Goal: Task Accomplishment & Management: Complete application form

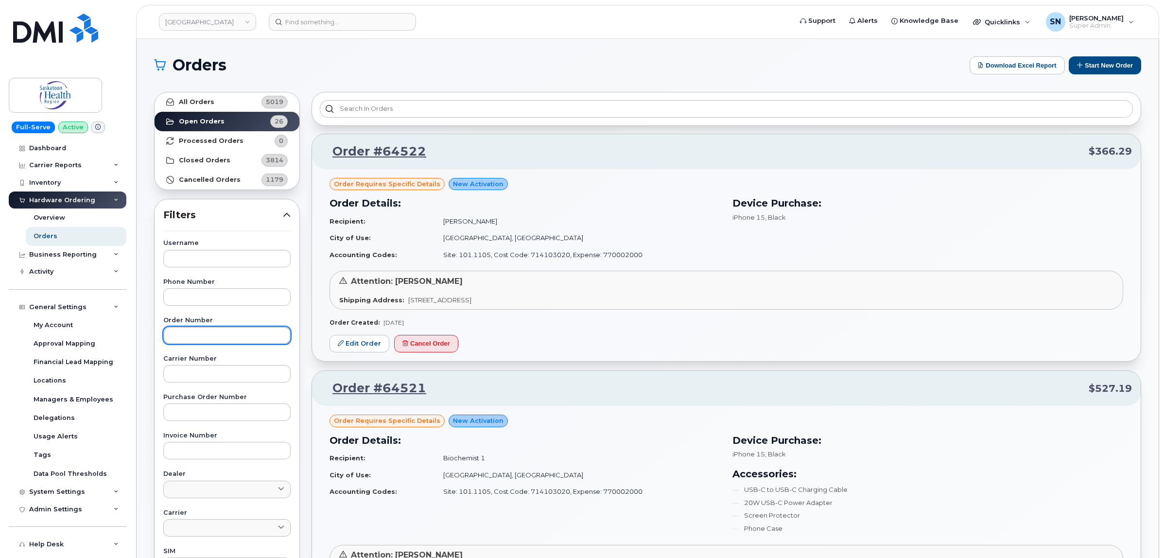
click at [220, 335] on input "text" at bounding box center [226, 334] width 127 height 17
type input "64526"
click at [217, 100] on link "All Orders 5019" at bounding box center [227, 101] width 145 height 19
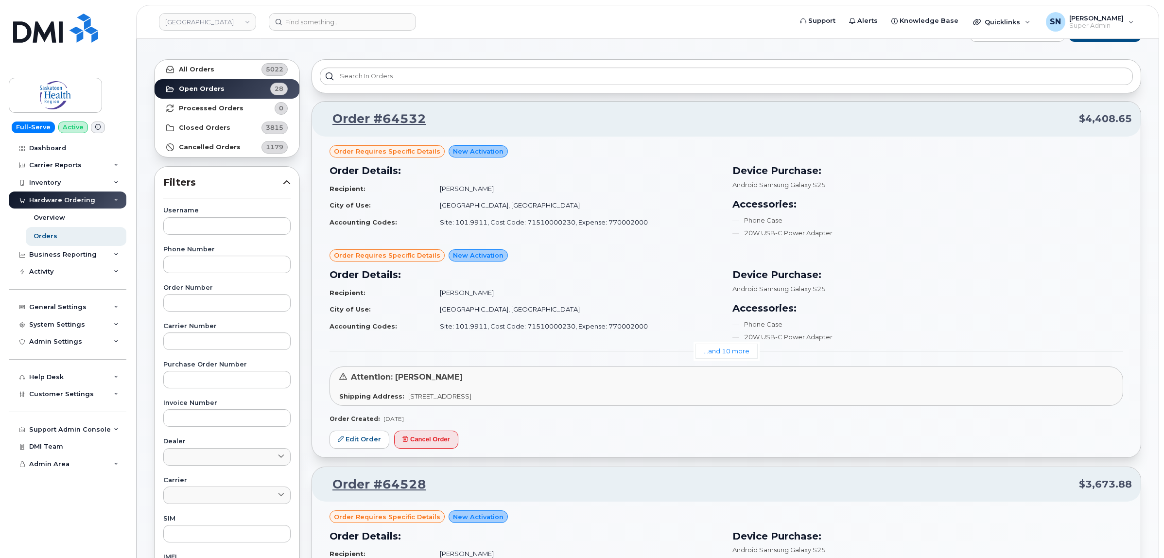
scroll to position [61, 0]
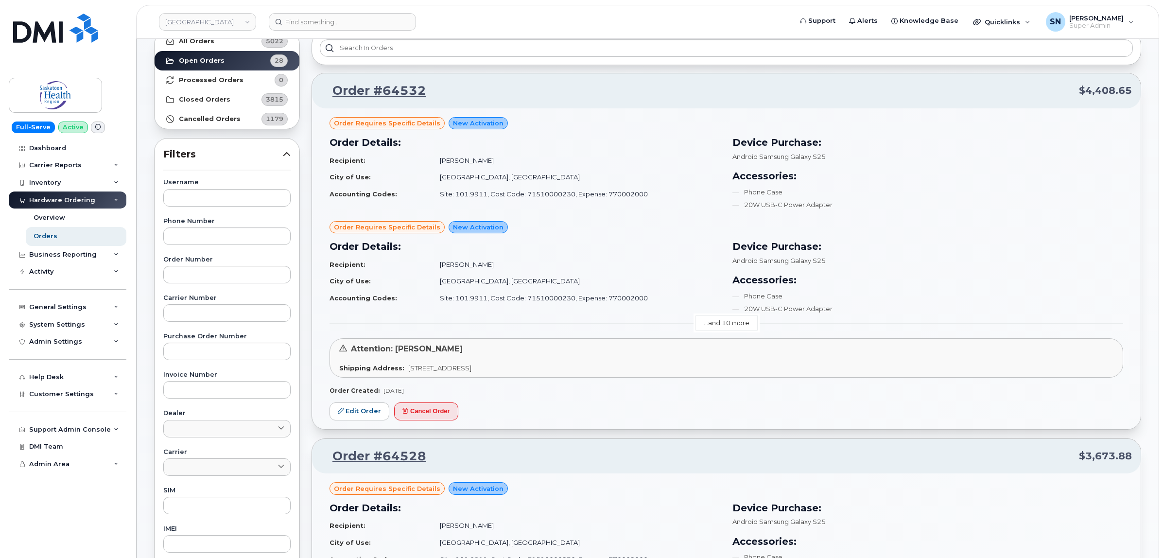
click at [714, 329] on link "...and 10 more" at bounding box center [726, 322] width 62 height 15
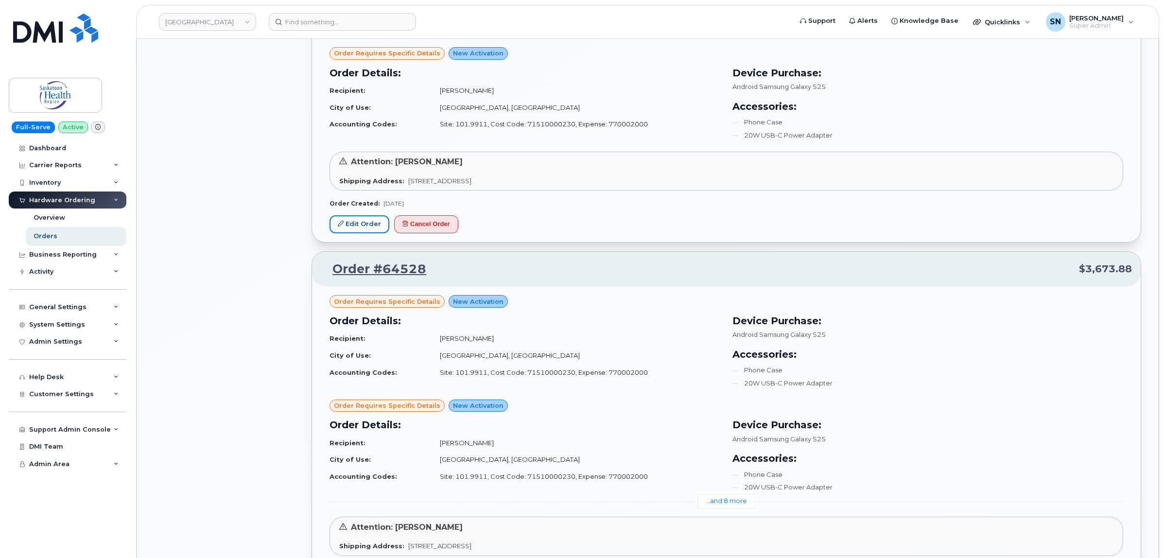
scroll to position [1397, 0]
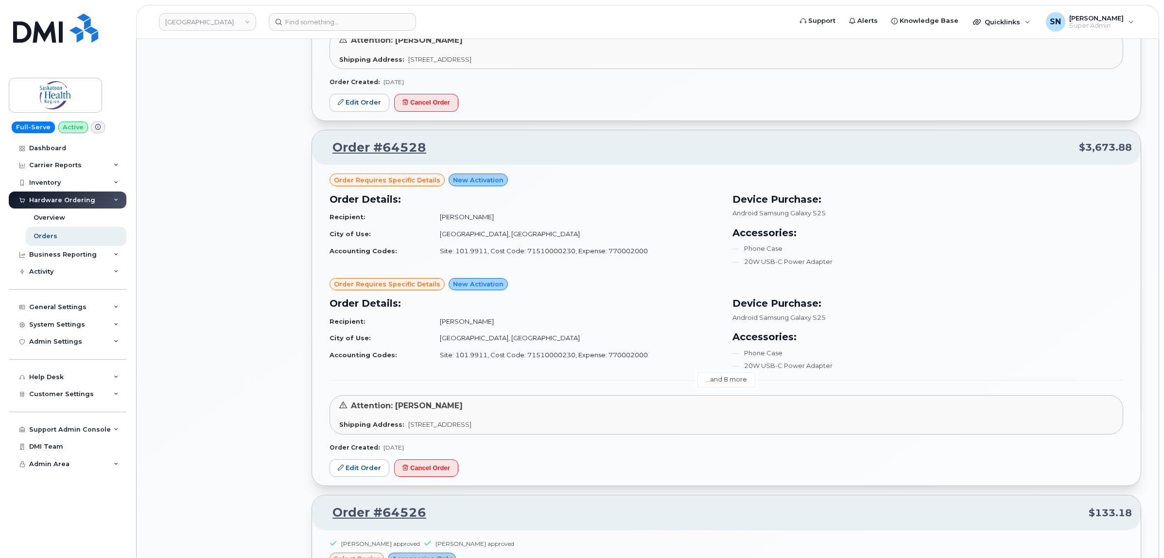
click at [734, 376] on link "...and 8 more" at bounding box center [726, 379] width 58 height 15
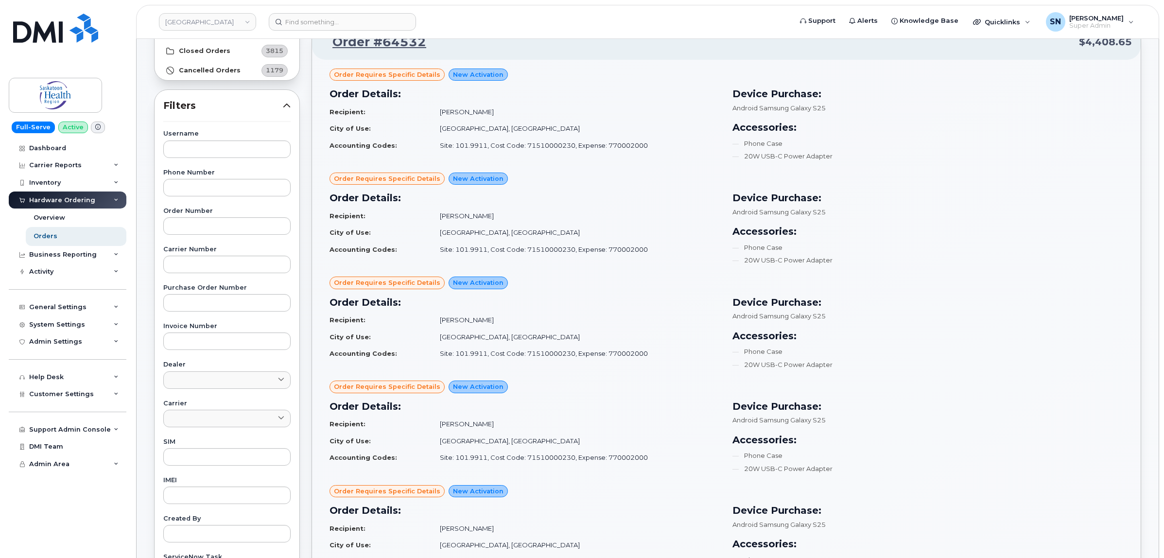
scroll to position [0, 0]
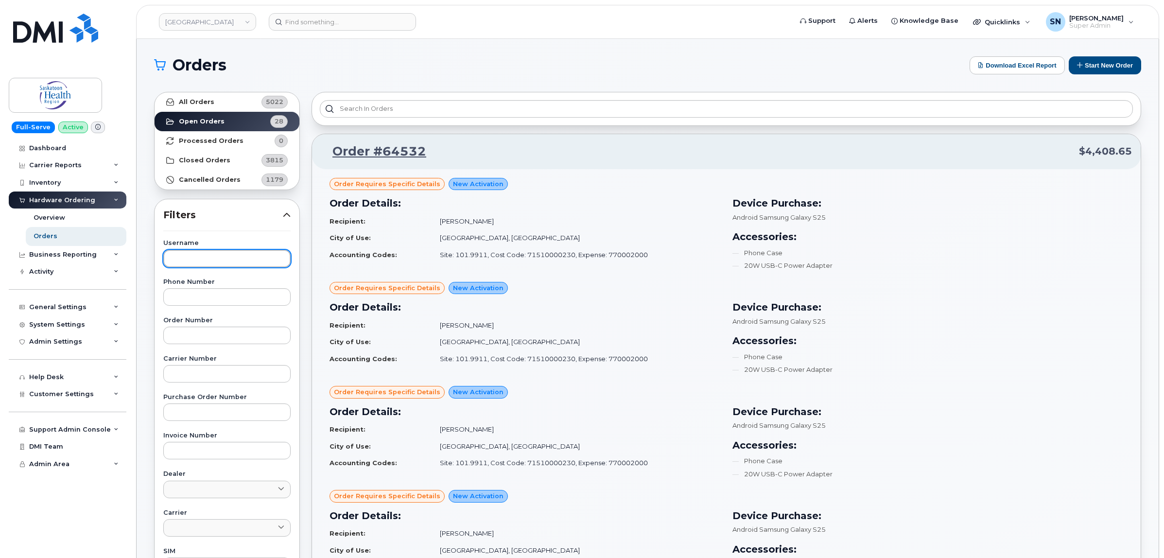
click at [199, 259] on input "text" at bounding box center [226, 258] width 127 height 17
type input "64451"
drag, startPoint x: 199, startPoint y: 264, endPoint x: 152, endPoint y: 261, distance: 47.2
click at [152, 261] on div "Username 64451 Phone Number Order Number Carrier Number Purchase Order Number I…" at bounding box center [227, 465] width 151 height 450
click at [193, 329] on input "text" at bounding box center [226, 334] width 127 height 17
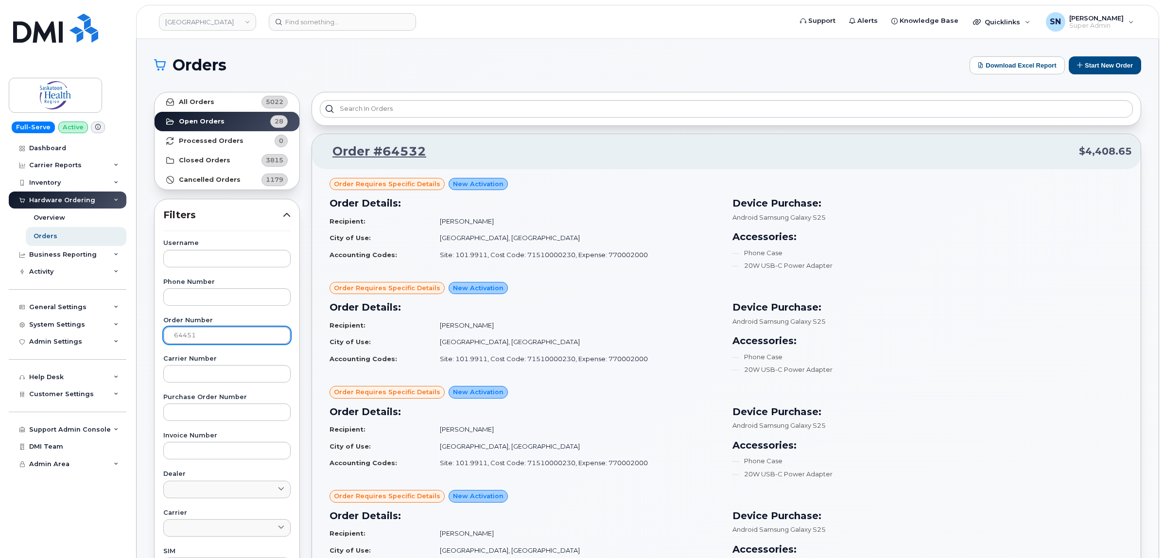
type input "64451"
click at [224, 103] on link "All Orders 5022" at bounding box center [227, 101] width 145 height 19
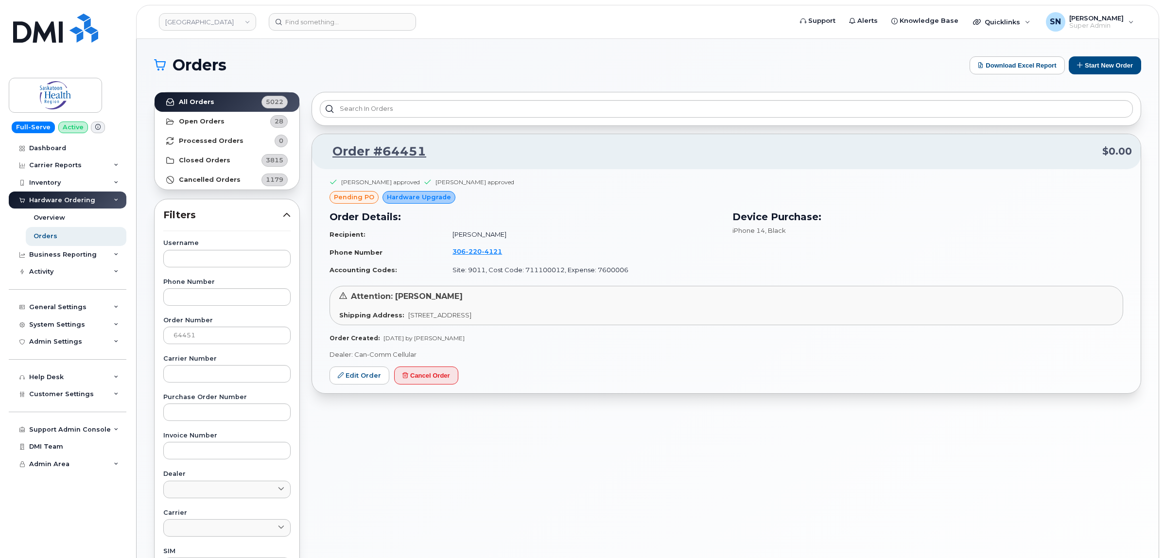
drag, startPoint x: 438, startPoint y: 236, endPoint x: 509, endPoint y: 238, distance: 71.5
click at [509, 238] on tr "Recipient: Deanna Osterbeck" at bounding box center [524, 234] width 391 height 17
copy tr "Deanna Osterbeck"
click at [312, 251] on div "Brett Hamilton approved Lindsay Berglof approved pending PO Hardware Upgrade Or…" at bounding box center [726, 281] width 828 height 224
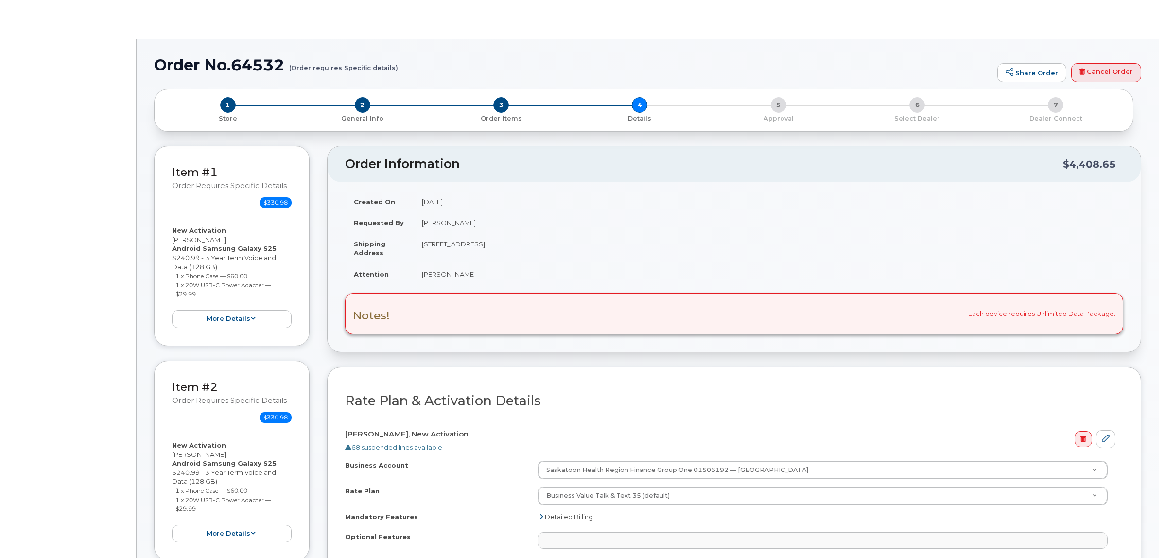
select select
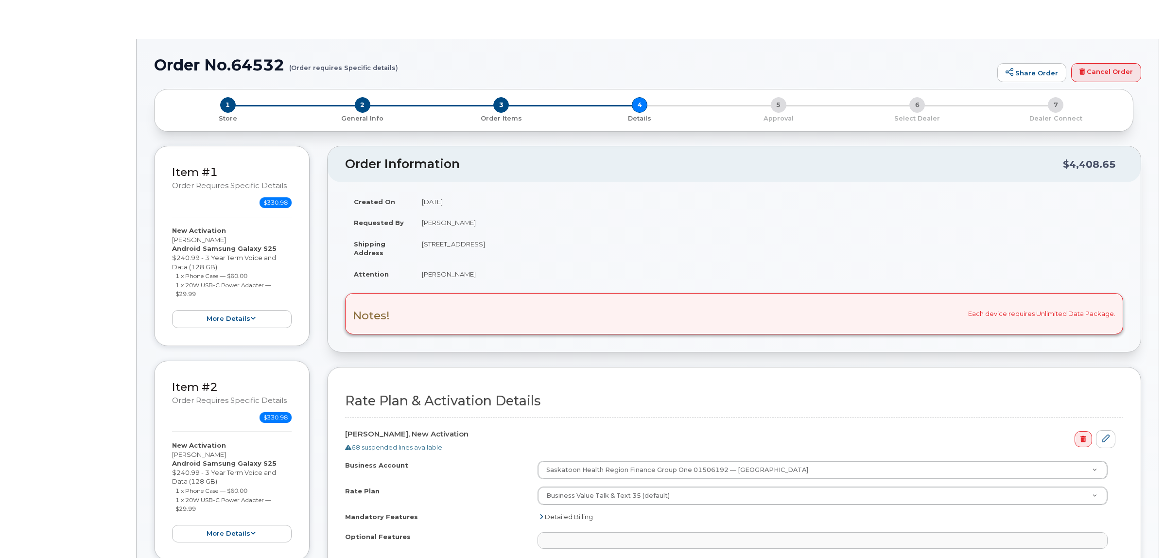
select select
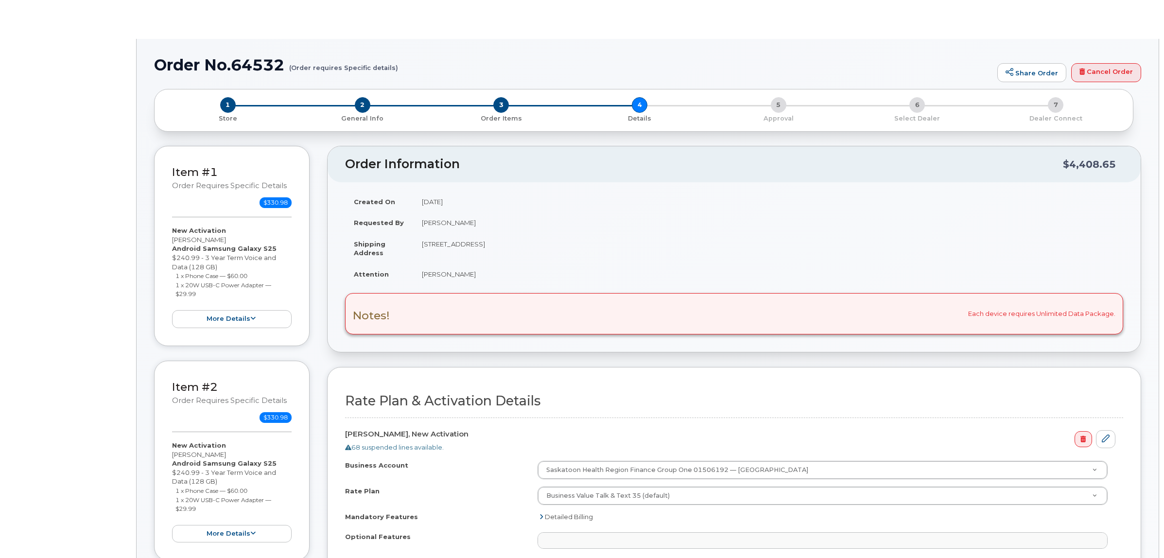
select select
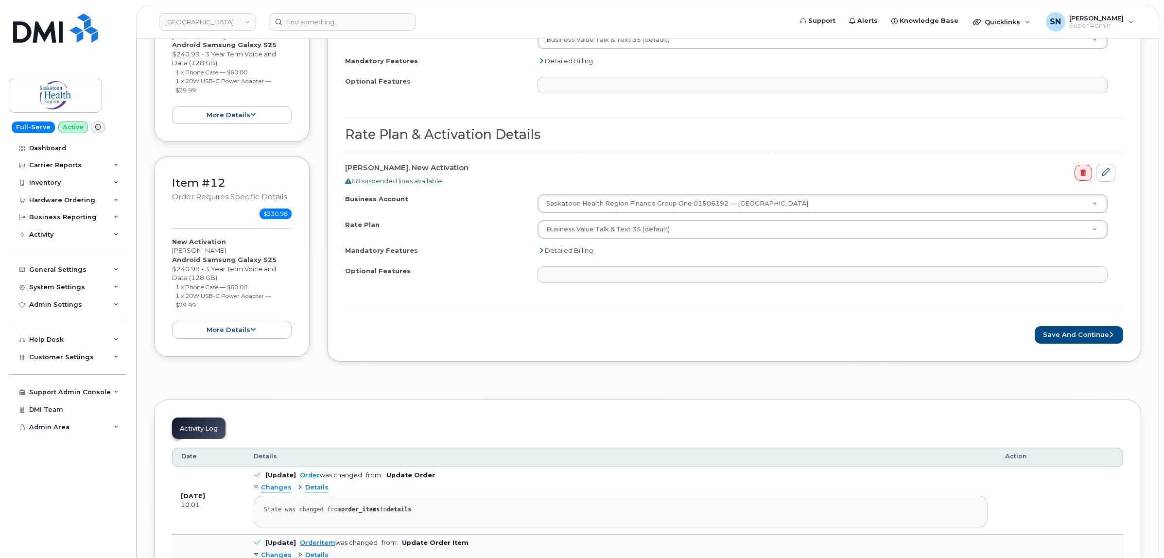
scroll to position [2429, 0]
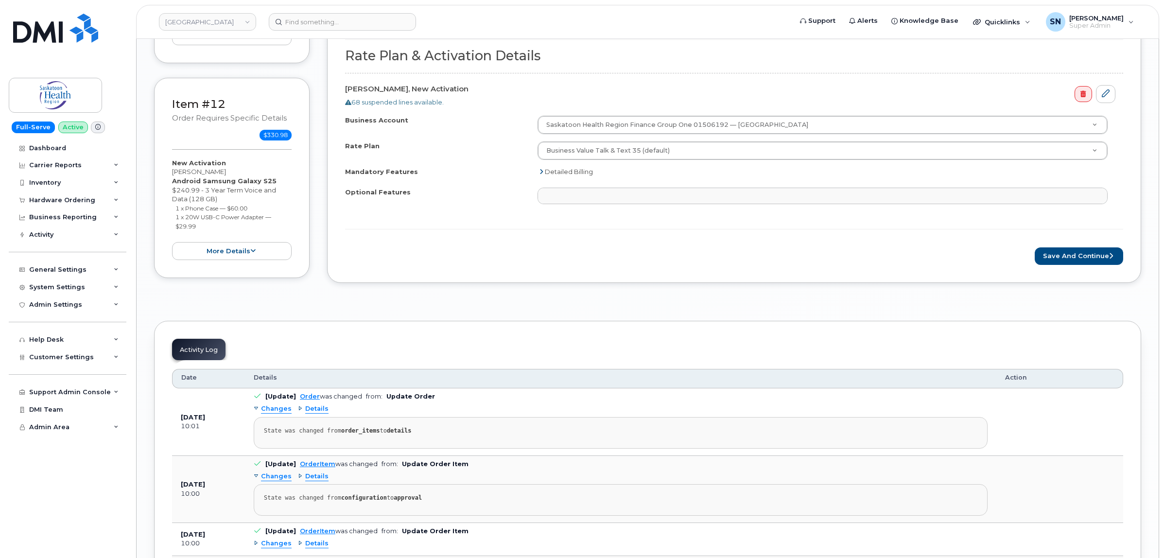
click at [1090, 265] on button "Save and Continue" at bounding box center [1078, 256] width 88 height 18
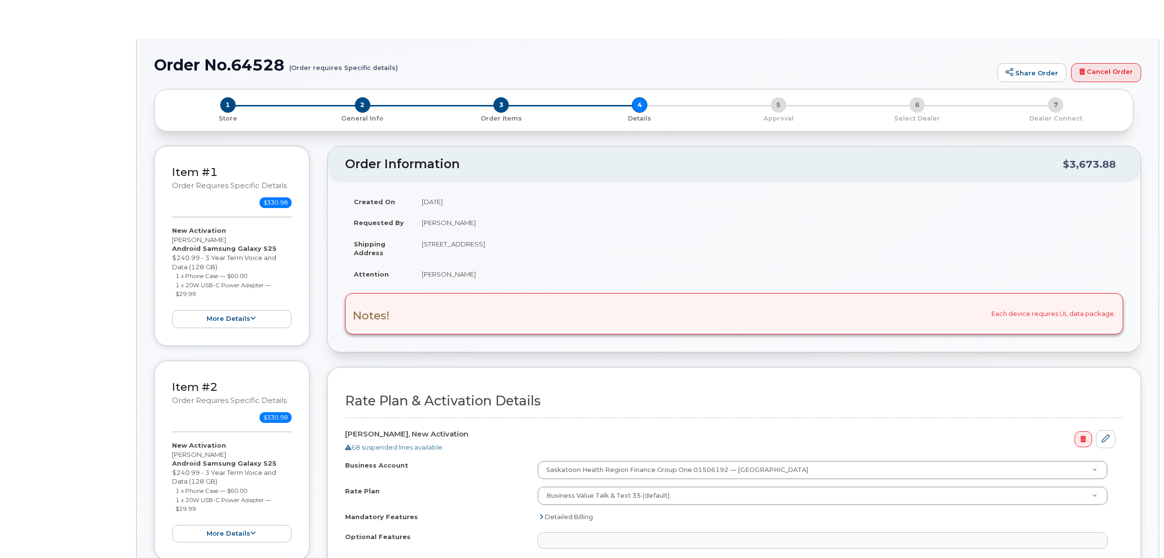
select select
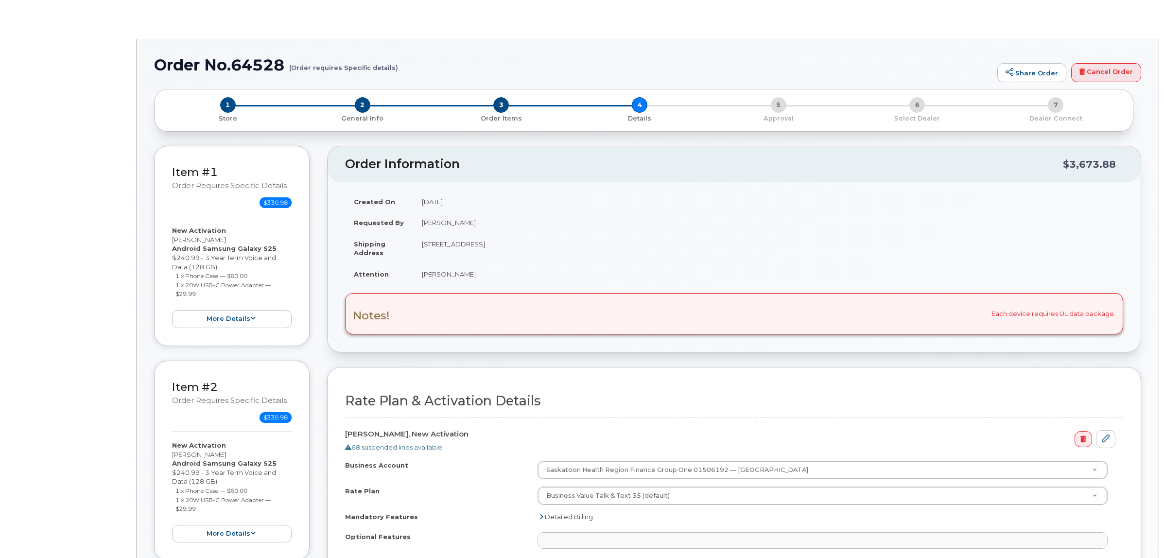
select select
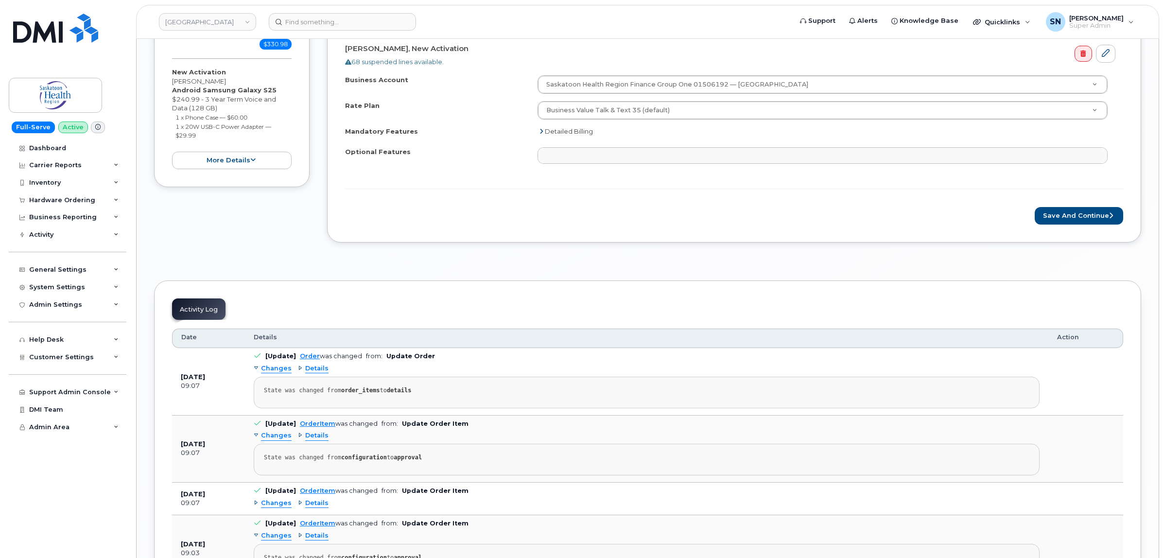
scroll to position [2045, 0]
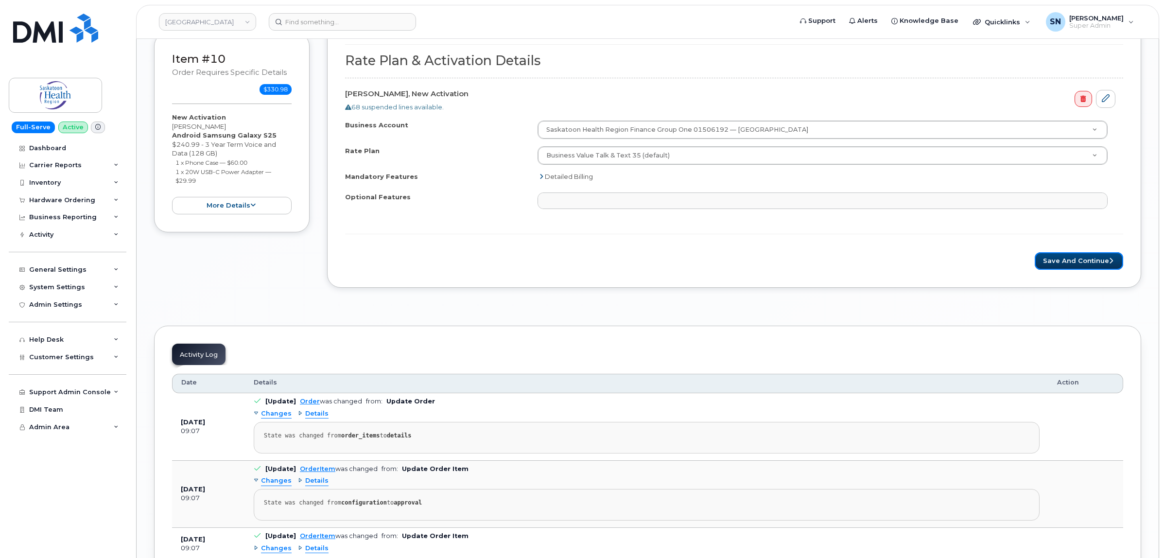
click at [1081, 270] on button "Save and Continue" at bounding box center [1078, 261] width 88 height 18
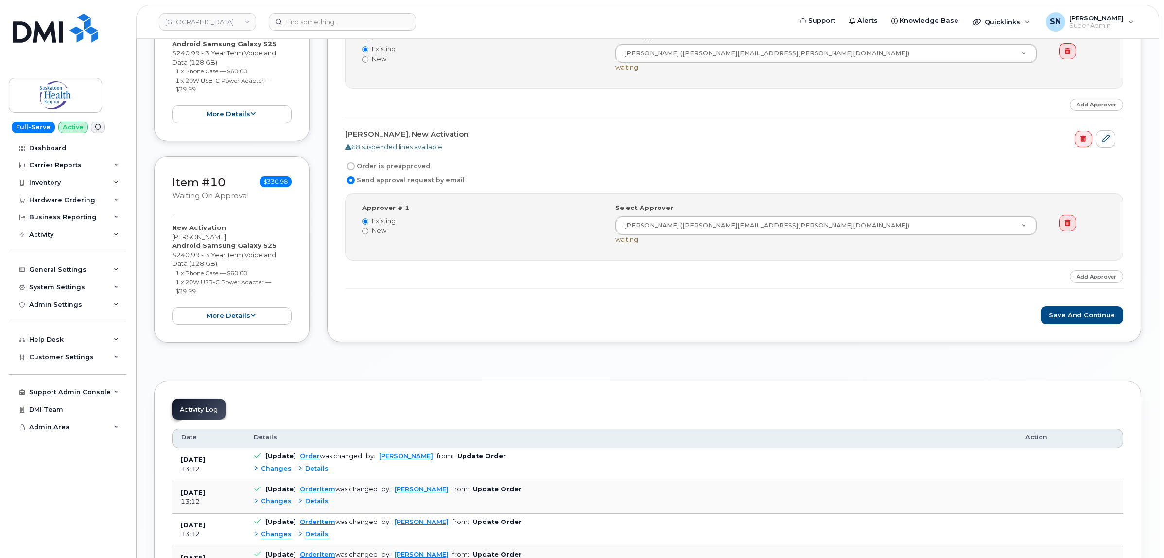
scroll to position [1822, 0]
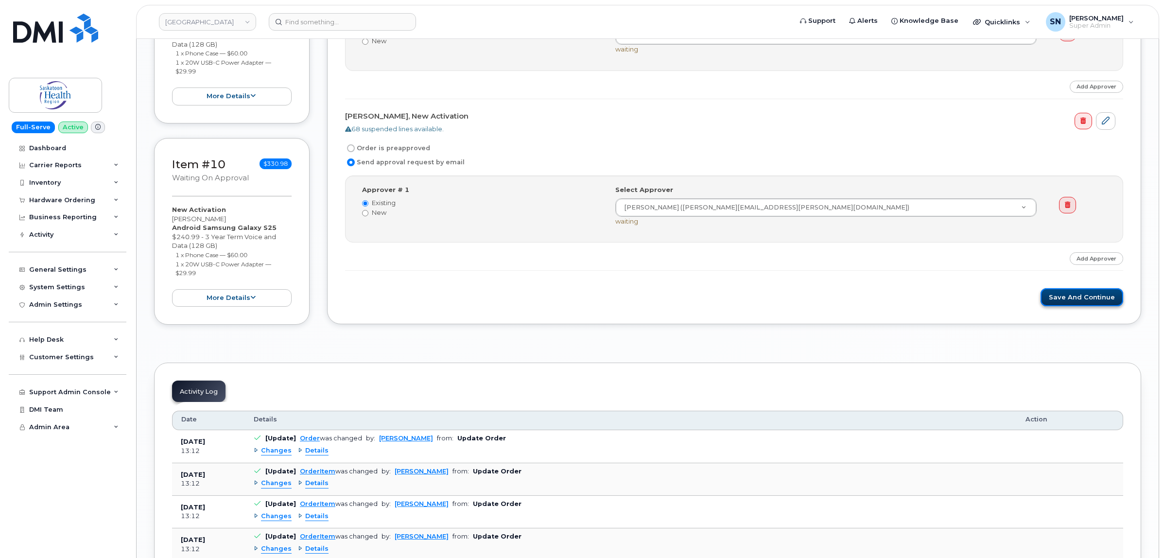
click at [1099, 299] on button "Save and Continue" at bounding box center [1081, 297] width 83 height 18
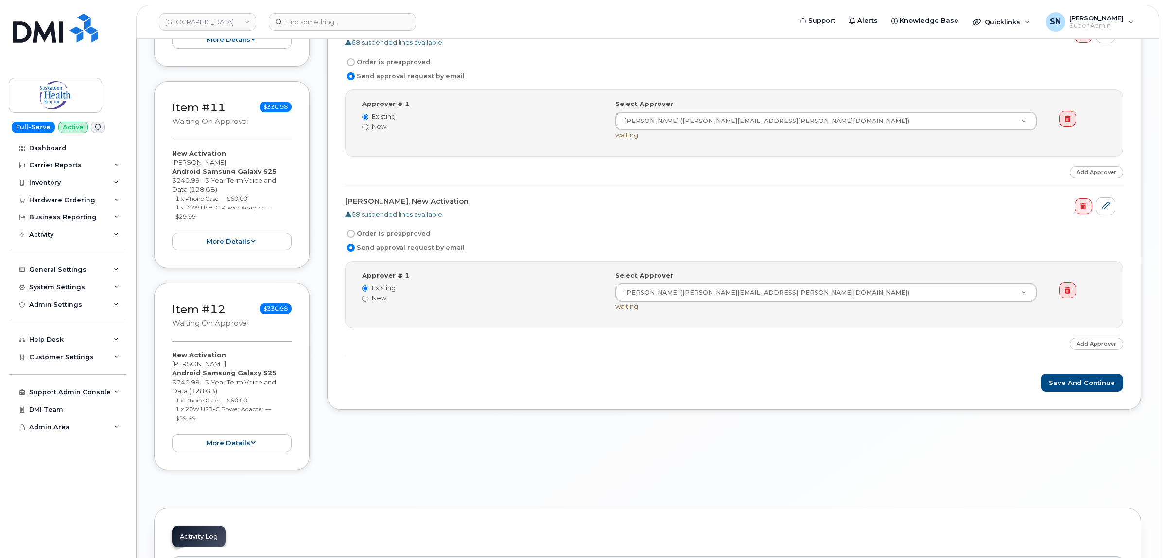
scroll to position [2186, 0]
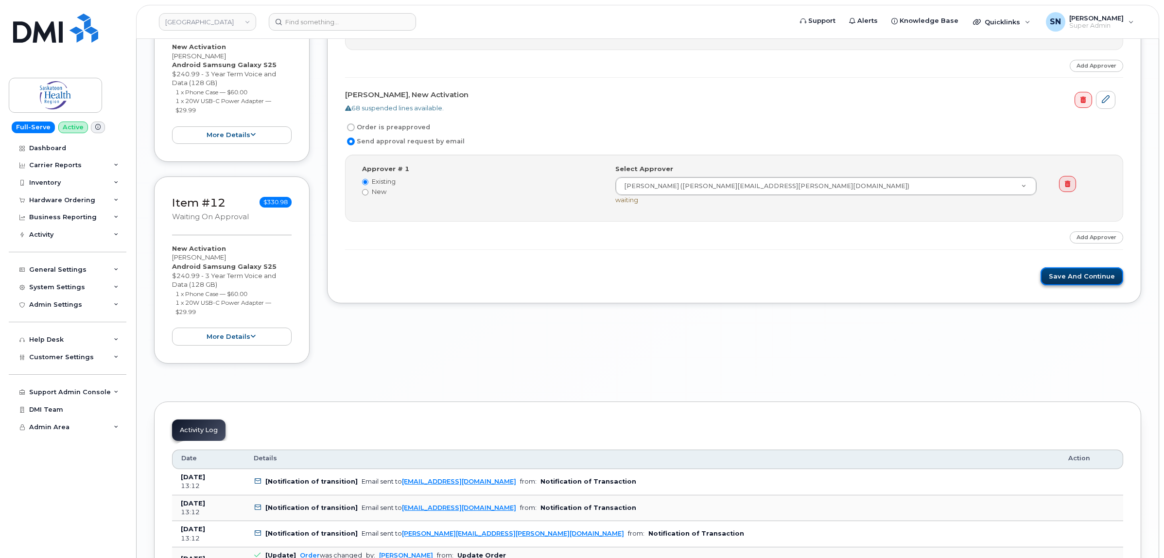
click at [1079, 277] on button "Save and Continue" at bounding box center [1081, 276] width 83 height 18
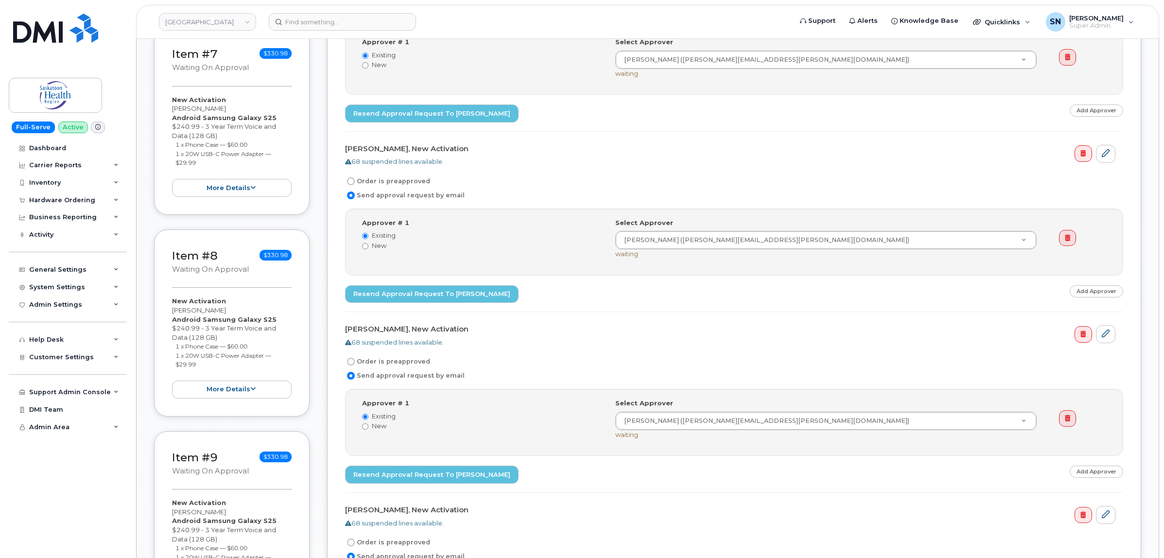
scroll to position [1397, 0]
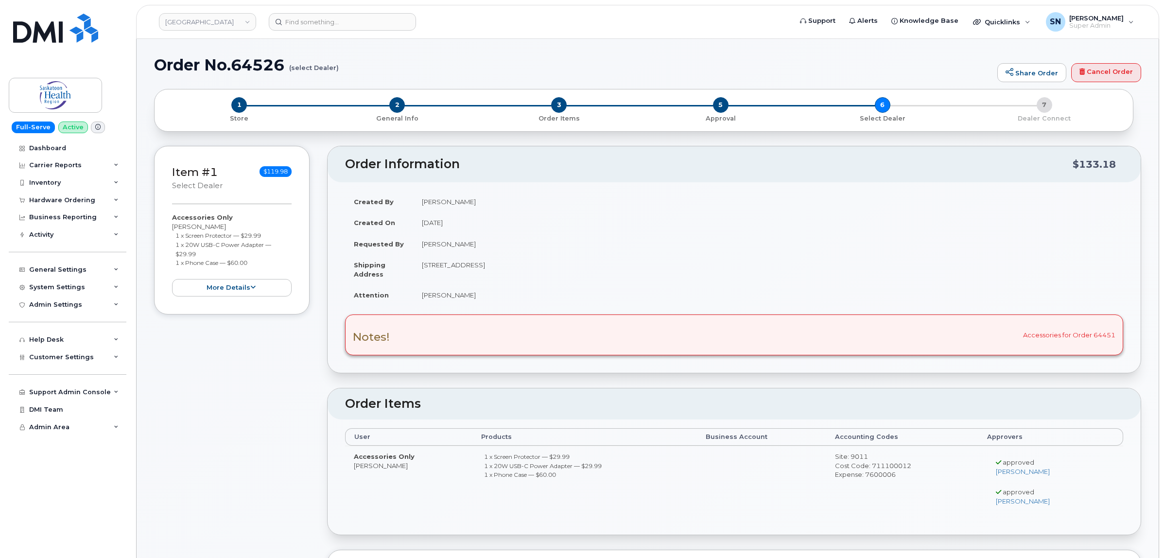
drag, startPoint x: 187, startPoint y: 236, endPoint x: 266, endPoint y: 236, distance: 79.2
click at [266, 236] on li "1 x Screen Protector — $29.99" at bounding box center [233, 235] width 117 height 9
copy small "1 x Screen Protector — $29.99"
drag, startPoint x: 172, startPoint y: 244, endPoint x: 212, endPoint y: 252, distance: 40.5
click at [212, 252] on ul "1 x Screen Protector — $29.99 1 x 20W USB-C Power Adapter — $29.99 1 x Phone Ca…" at bounding box center [232, 249] width 120 height 36
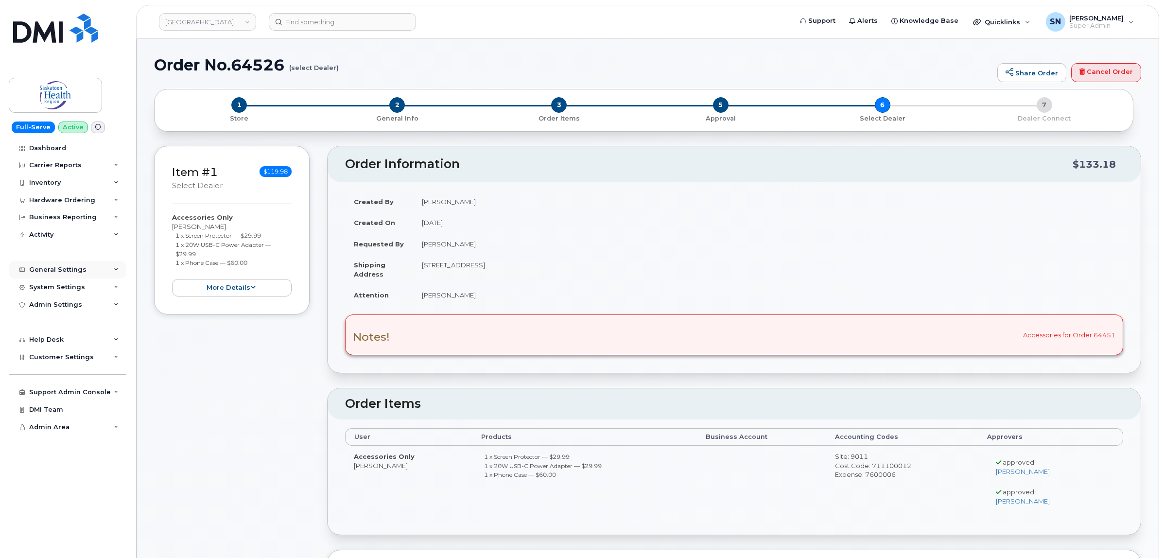
copy small "1 x 20W USB-C Power Adapter — $29.99"
drag, startPoint x: 175, startPoint y: 261, endPoint x: 261, endPoint y: 267, distance: 86.2
click at [261, 267] on li "1 x Phone Case — $60.00" at bounding box center [233, 262] width 117 height 9
copy small "1 x Phone Case — $60.00"
click at [561, 105] on span "3" at bounding box center [559, 105] width 16 height 16
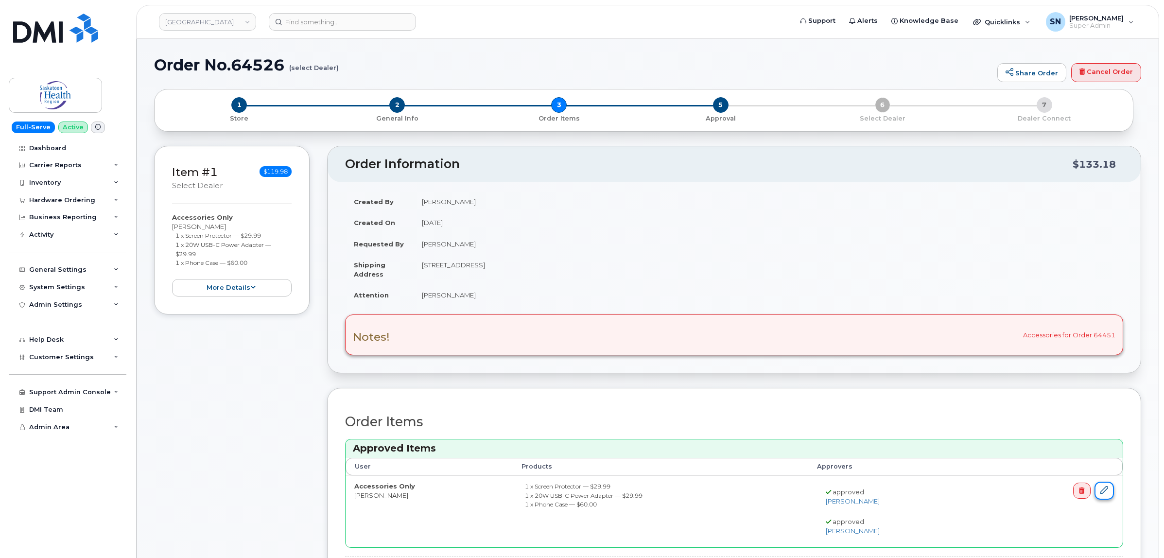
click at [1109, 492] on link at bounding box center [1103, 490] width 19 height 18
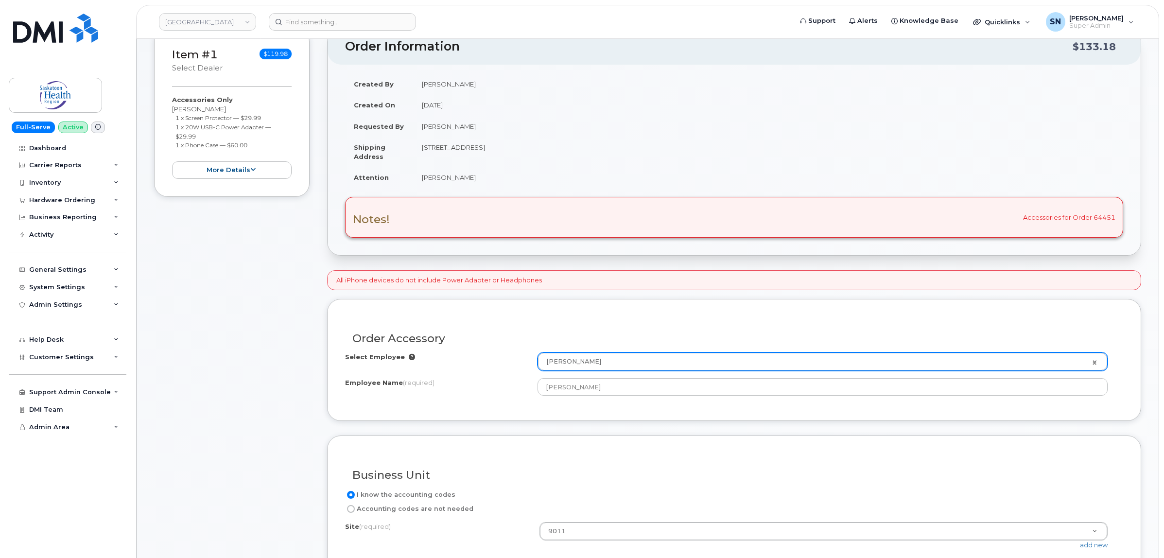
scroll to position [118, 0]
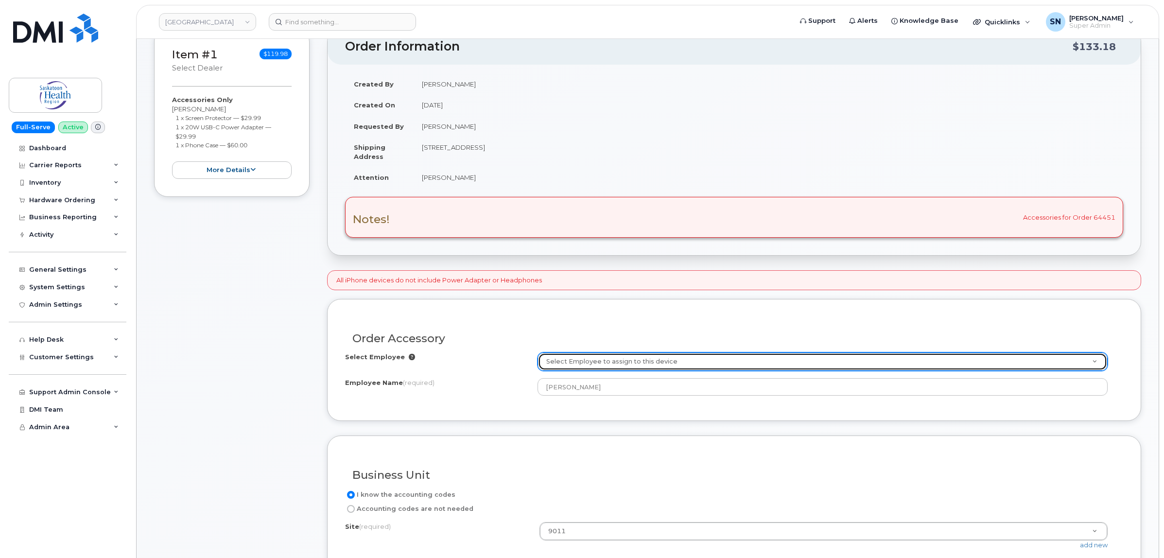
click at [1091, 363] on link "Select Employee to assign to this device" at bounding box center [822, 361] width 569 height 17
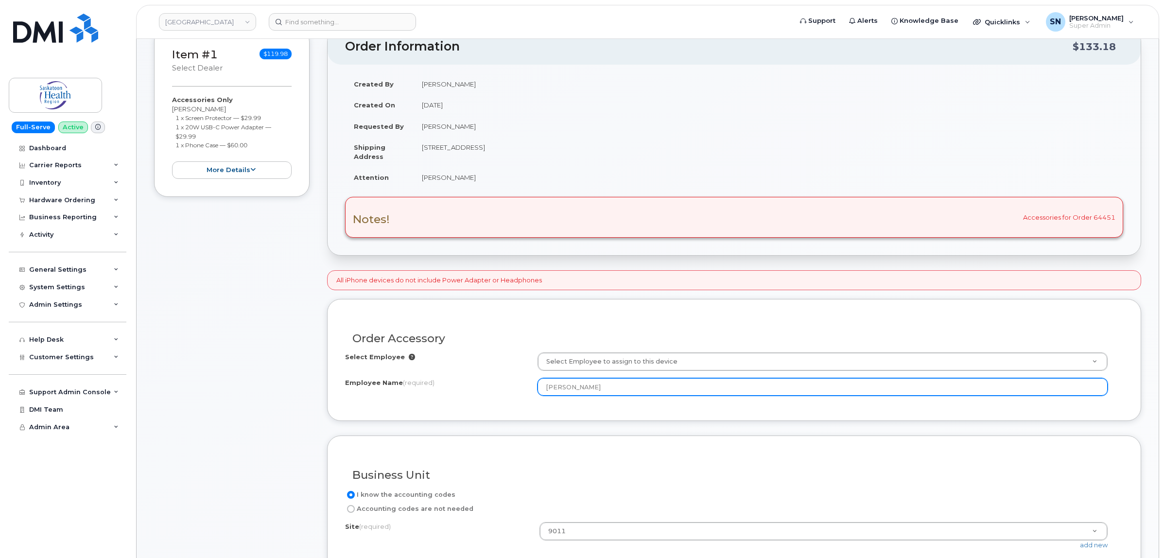
drag, startPoint x: 610, startPoint y: 387, endPoint x: 454, endPoint y: 392, distance: 155.5
click at [455, 392] on div "Employee Name (required) Lindsay Berfglof" at bounding box center [734, 386] width 778 height 17
paste input "[PERSON_NAME]"
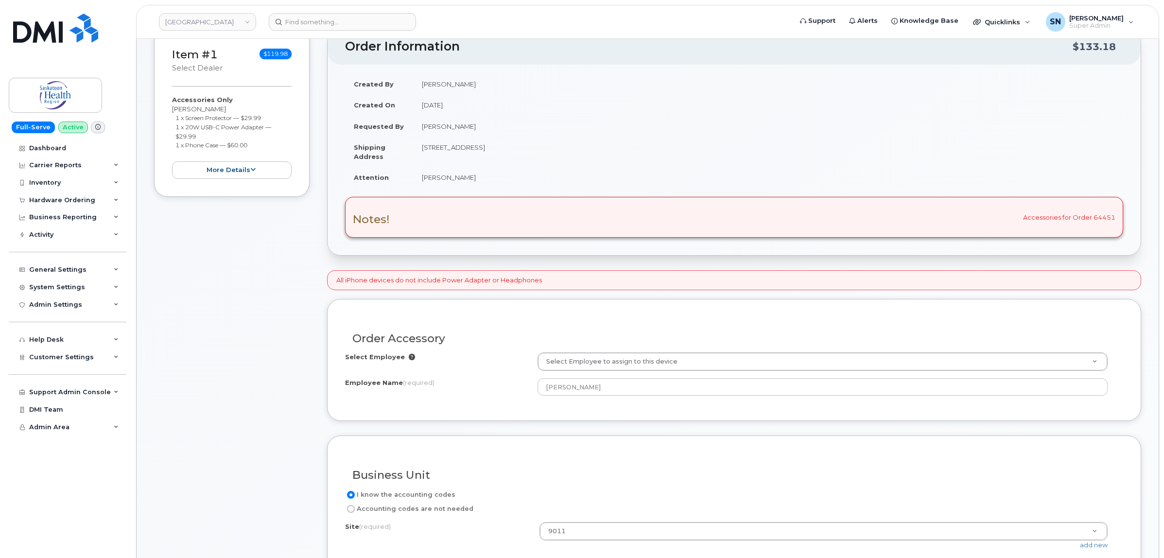
click at [492, 387] on div "Employee Name (required)" at bounding box center [441, 384] width 192 height 13
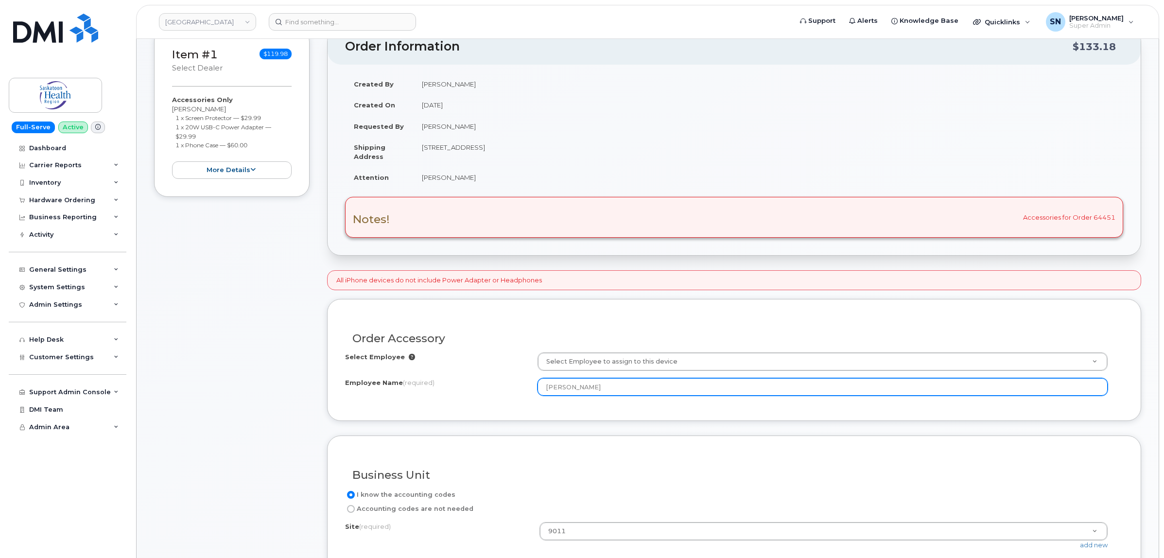
click at [562, 389] on input "[PERSON_NAME]" at bounding box center [822, 386] width 570 height 17
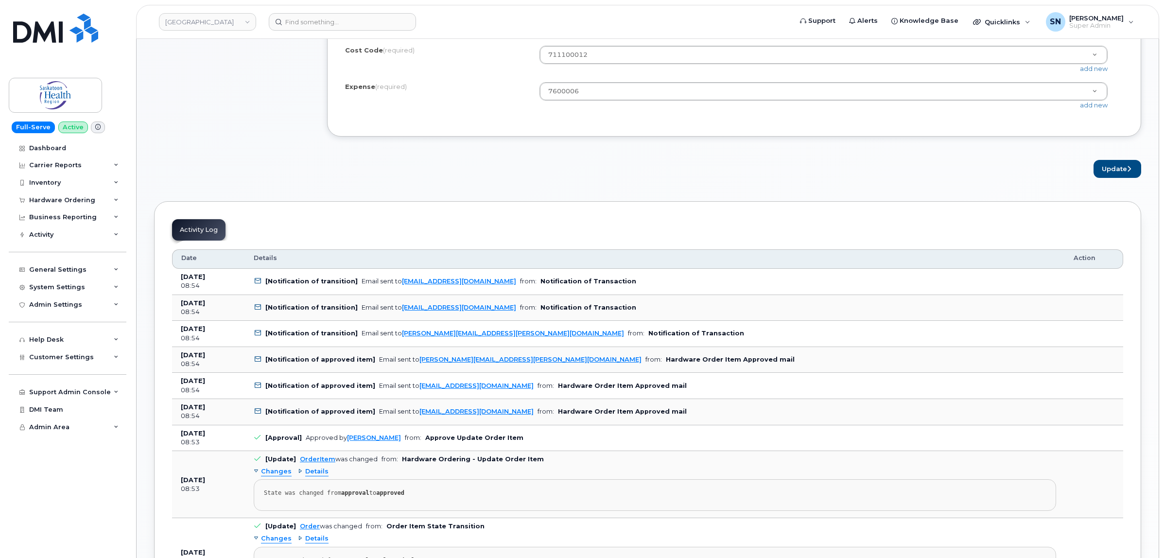
scroll to position [725, 0]
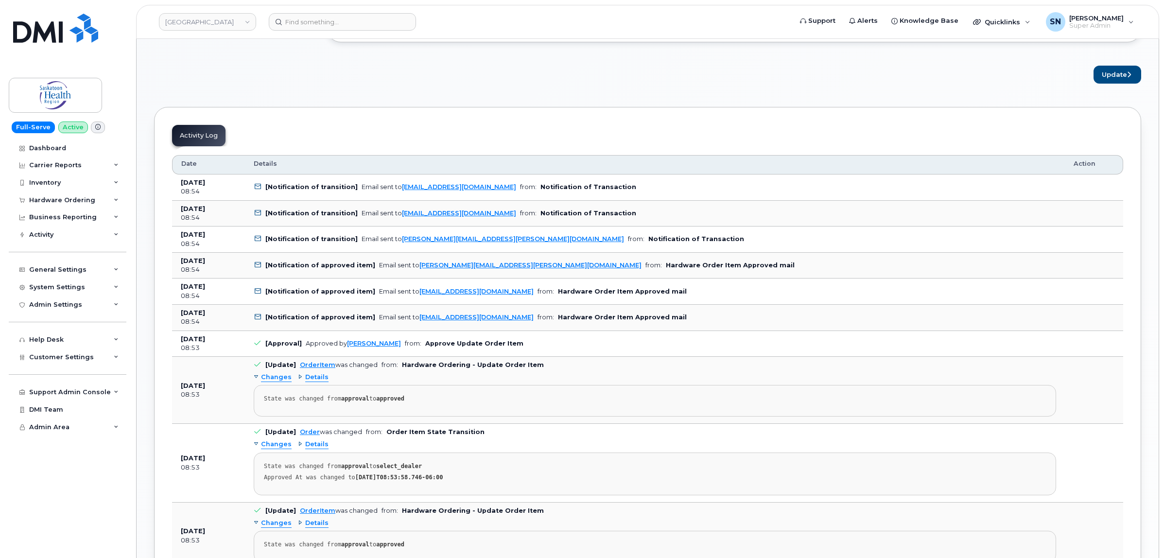
type input "[PERSON_NAME]"
click at [1113, 71] on button "Update" at bounding box center [1117, 75] width 48 height 18
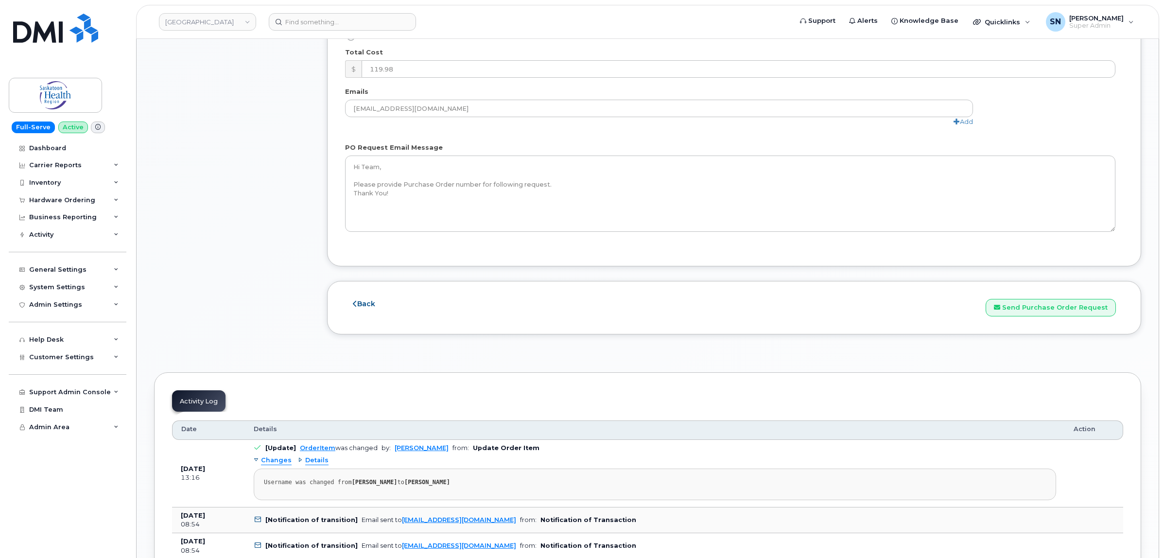
scroll to position [1032, 0]
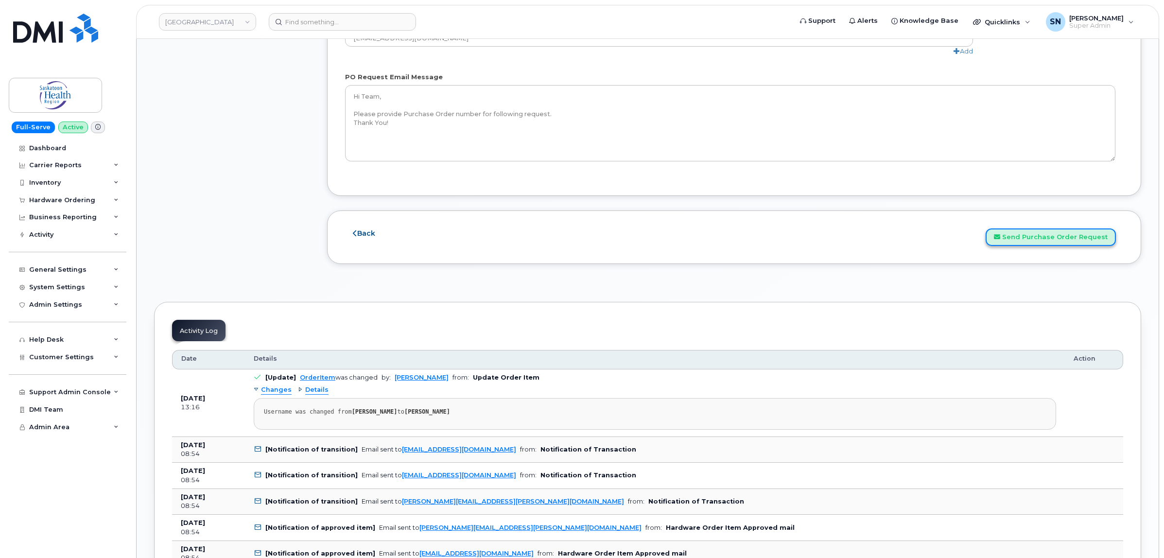
click at [1026, 243] on button "Send Purchase Order Request" at bounding box center [1050, 237] width 130 height 18
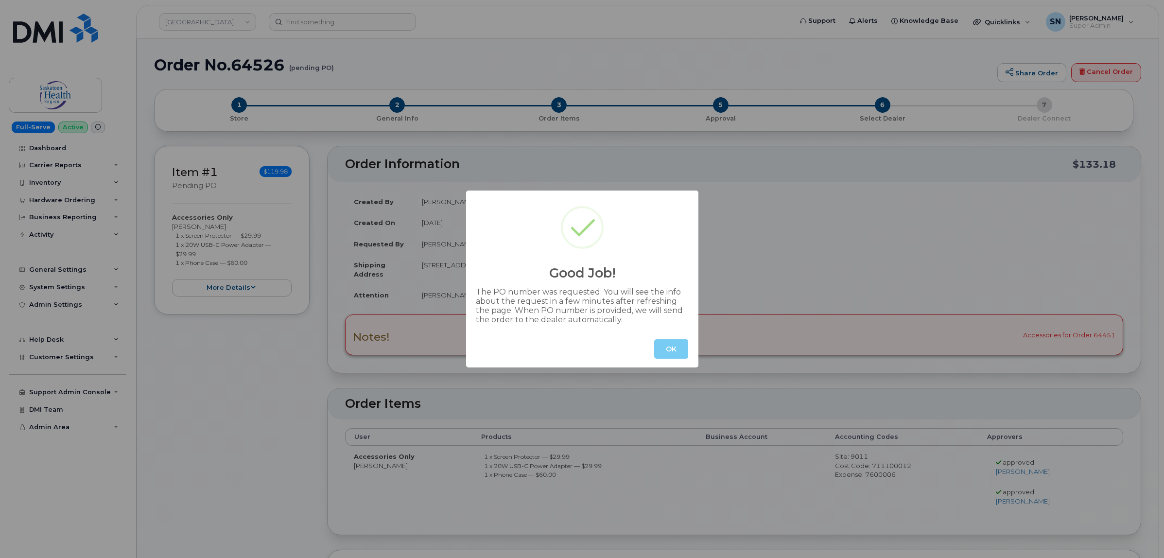
click at [674, 343] on button "OK" at bounding box center [671, 348] width 34 height 19
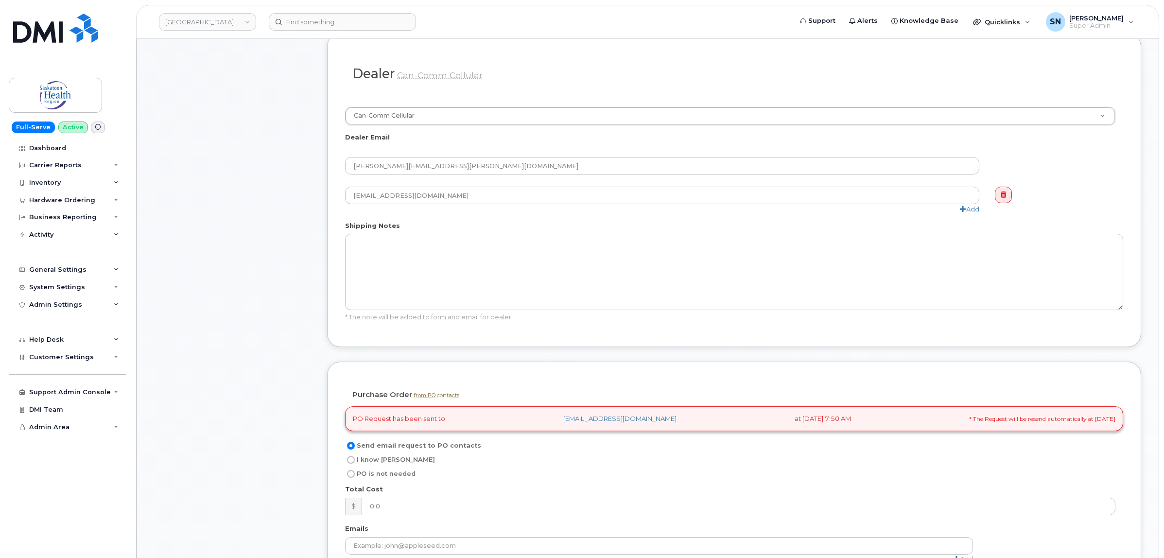
scroll to position [607, 0]
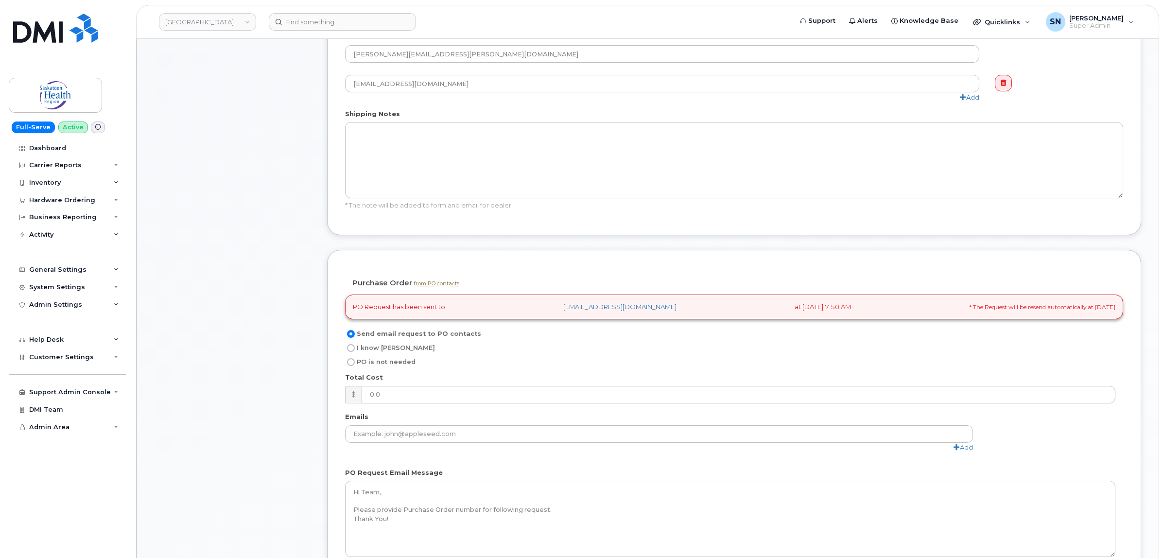
click at [353, 350] on input "I know [PERSON_NAME]" at bounding box center [351, 348] width 8 height 8
radio input "true"
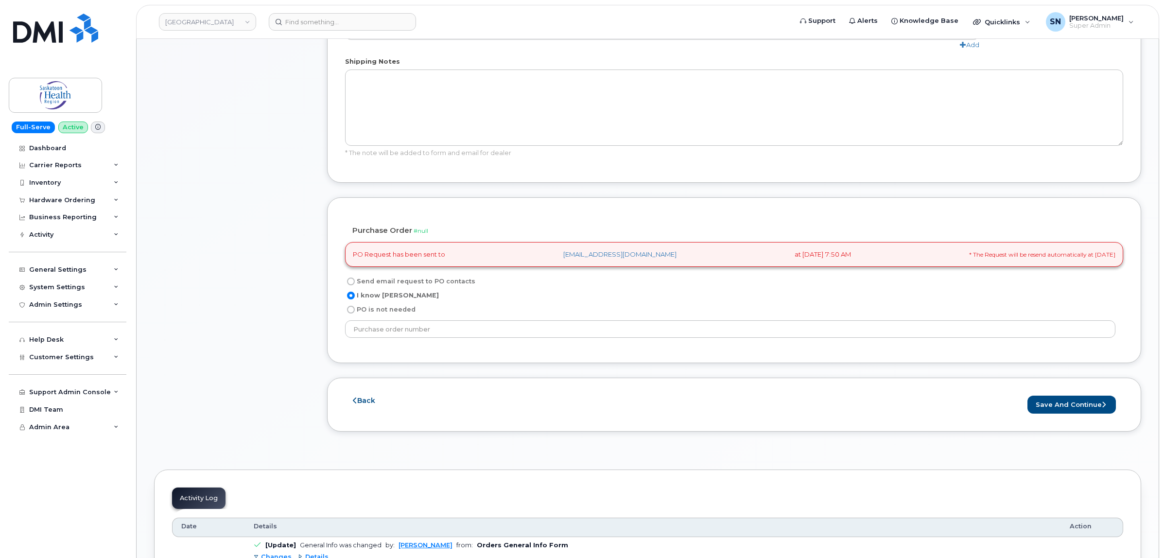
scroll to position [729, 0]
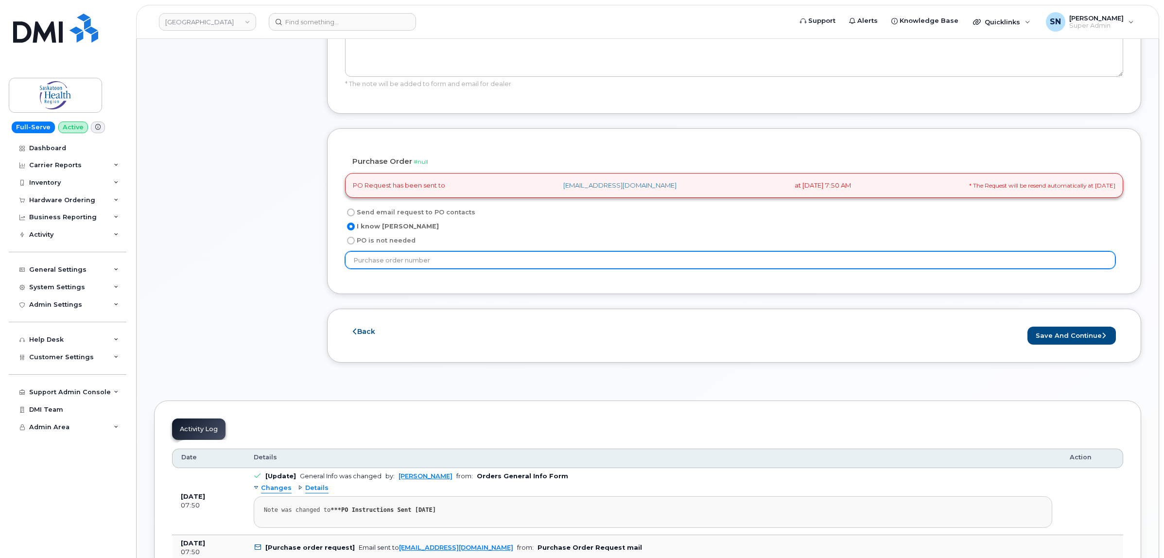
click at [466, 264] on input "text" at bounding box center [730, 259] width 770 height 17
paste input "P11207651"
type input "P11207651"
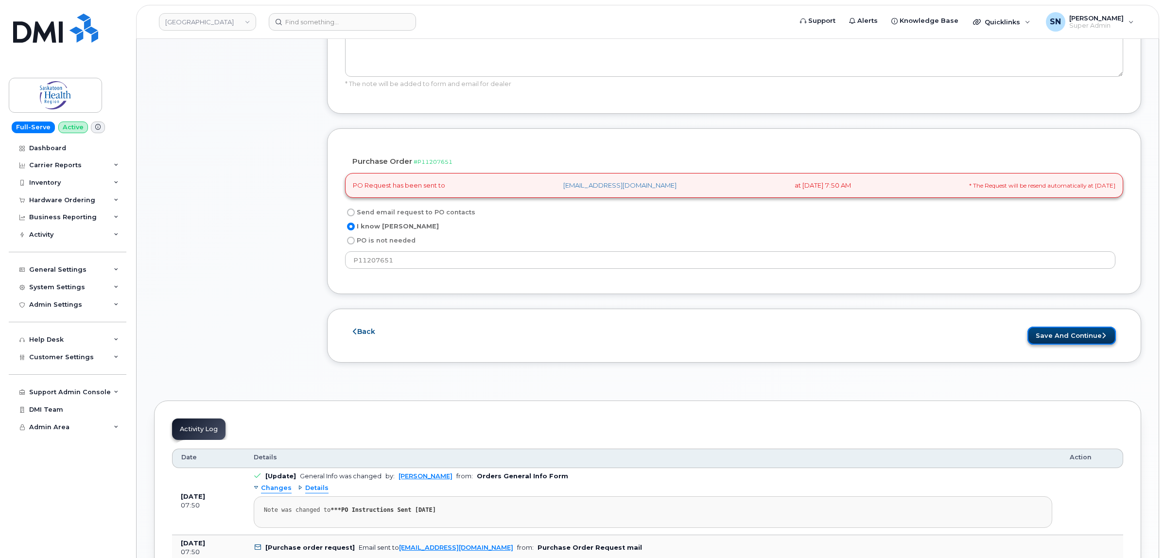
click at [1062, 341] on button "Save and Continue" at bounding box center [1071, 335] width 88 height 18
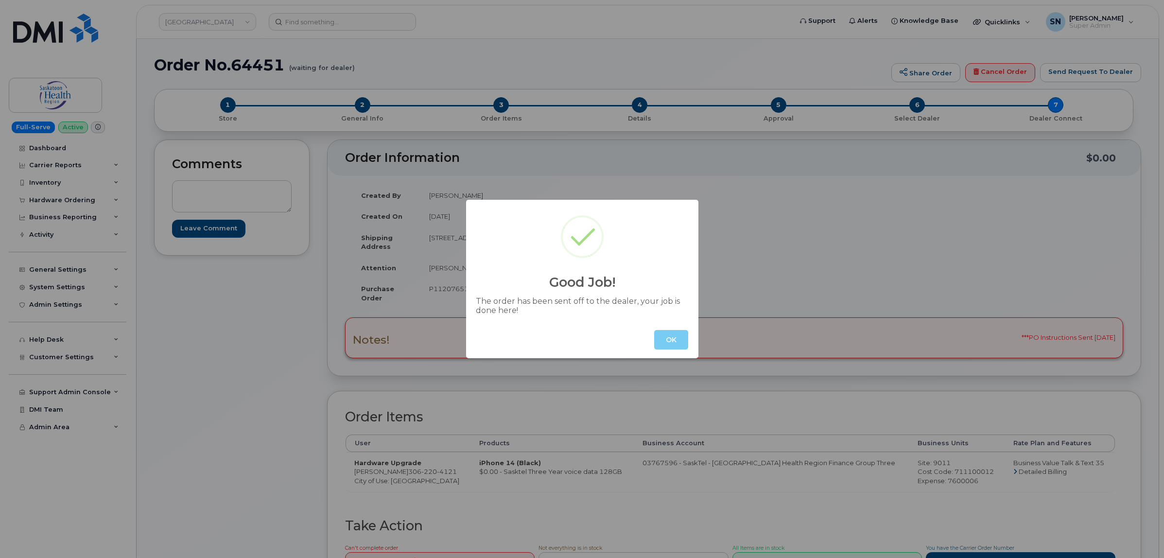
click at [660, 334] on button "OK" at bounding box center [671, 339] width 34 height 19
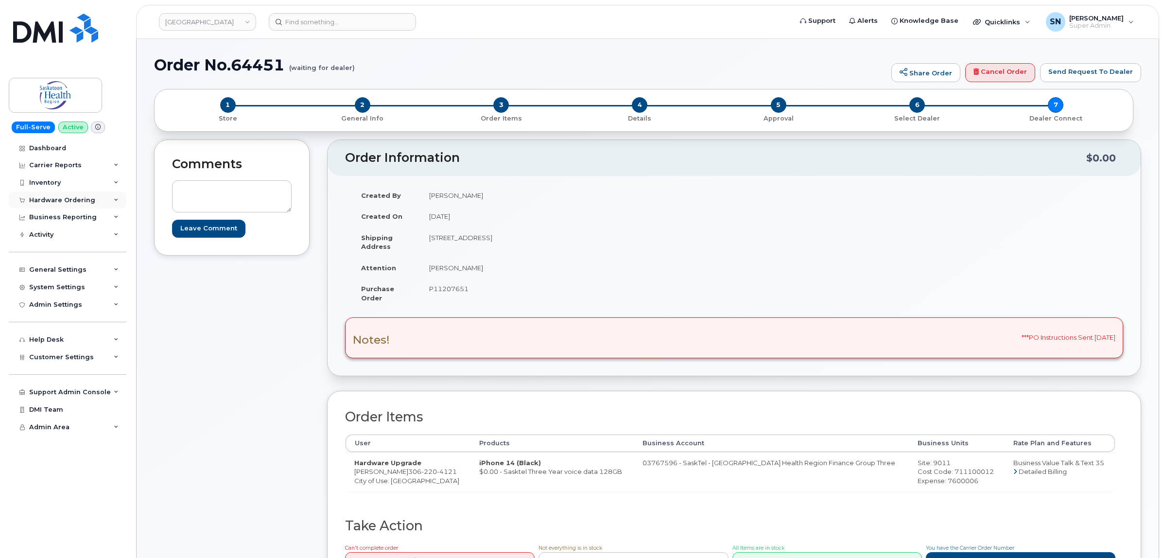
click at [66, 200] on div "Hardware Ordering" at bounding box center [62, 200] width 66 height 8
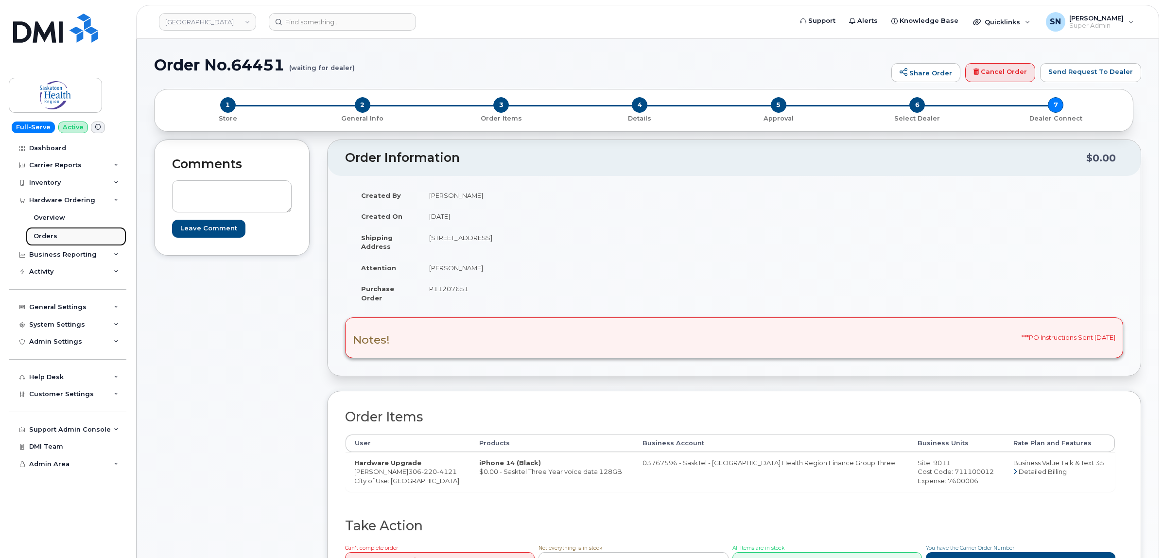
click at [54, 239] on div "Orders" at bounding box center [46, 236] width 24 height 9
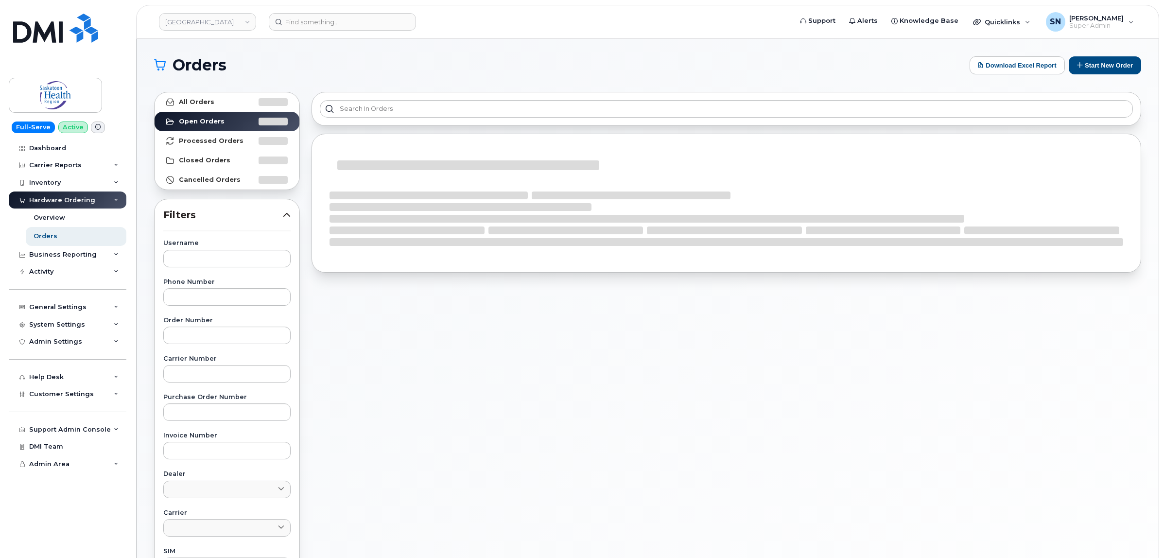
click at [233, 321] on label "Order Number" at bounding box center [226, 320] width 127 height 6
paste input "64526"
click at [237, 330] on input "text" at bounding box center [226, 334] width 127 height 17
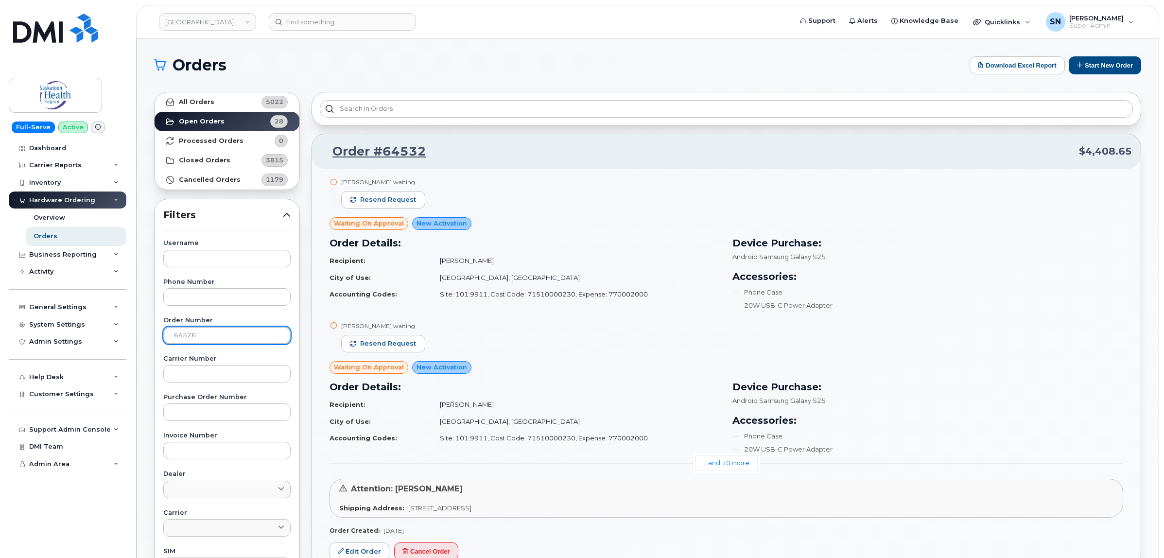
type input "64526"
click at [205, 101] on strong "All Orders" at bounding box center [196, 102] width 35 height 8
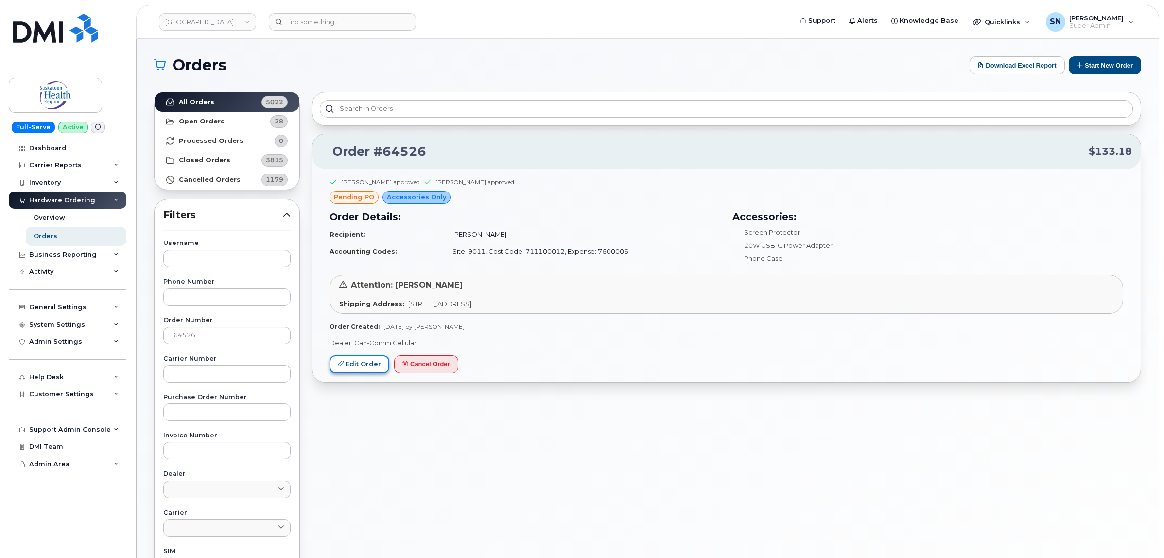
click at [365, 367] on link "Edit Order" at bounding box center [359, 364] width 60 height 18
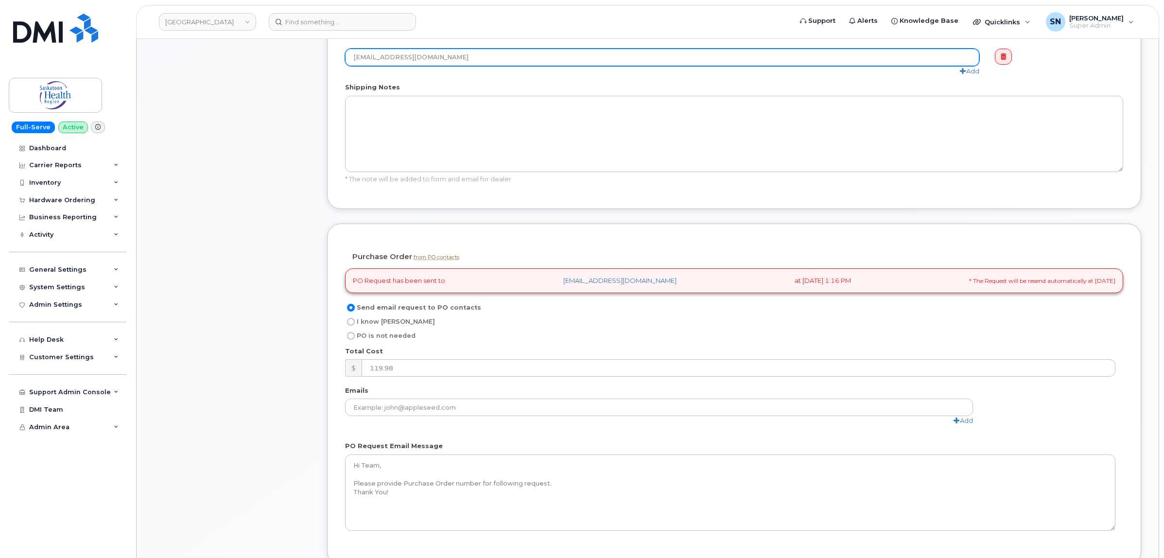
scroll to position [729, 0]
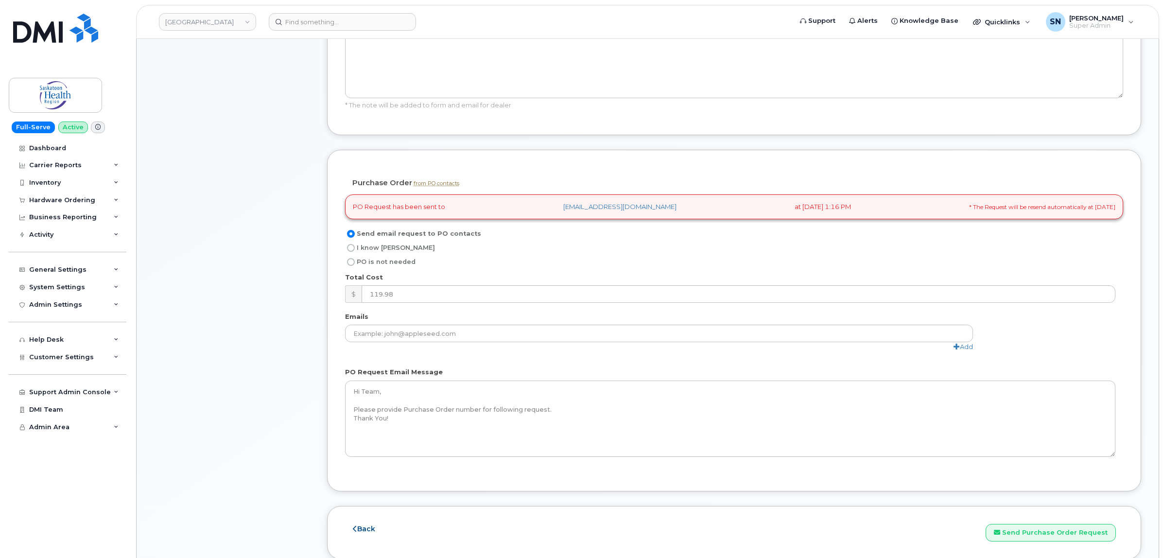
click at [353, 251] on input "I know PO" at bounding box center [351, 248] width 8 height 8
radio input "true"
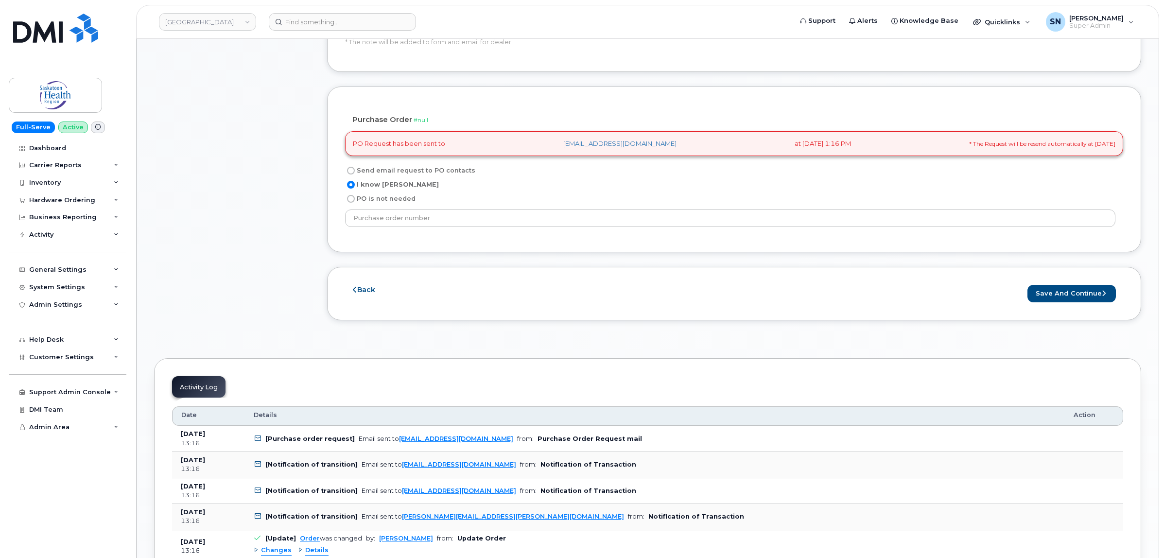
scroll to position [850, 0]
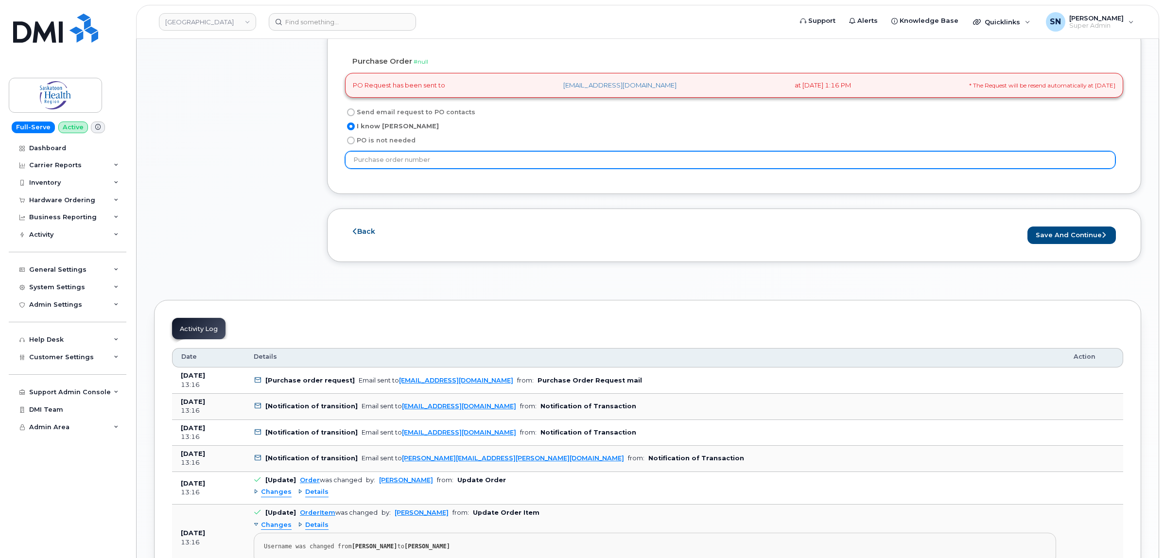
click at [591, 158] on input "text" at bounding box center [730, 159] width 770 height 17
paste input "P11207651"
type input "P11207651"
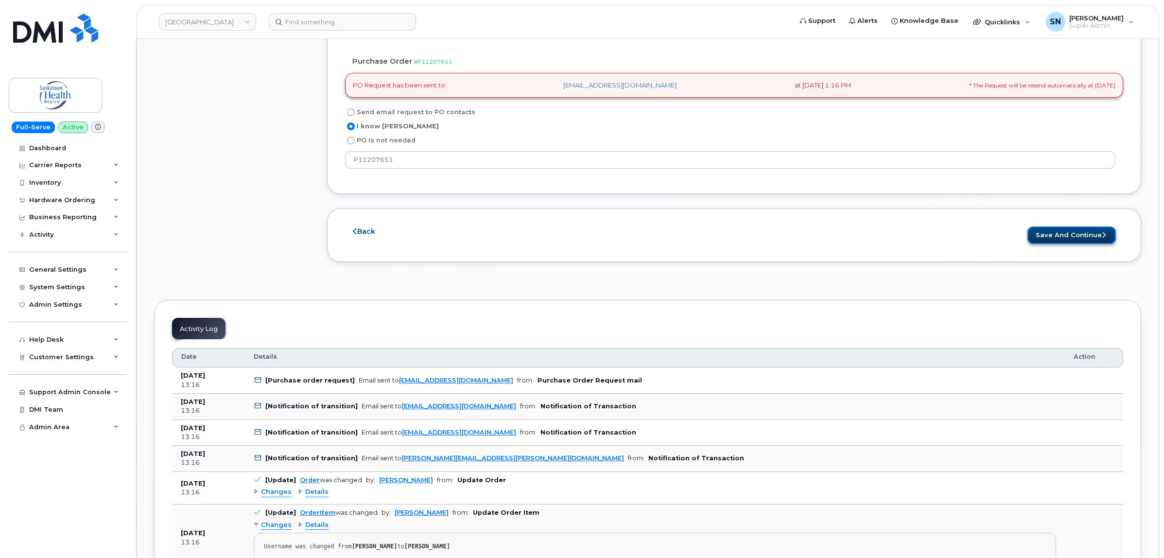
click at [1068, 239] on button "Save and Continue" at bounding box center [1071, 235] width 88 height 18
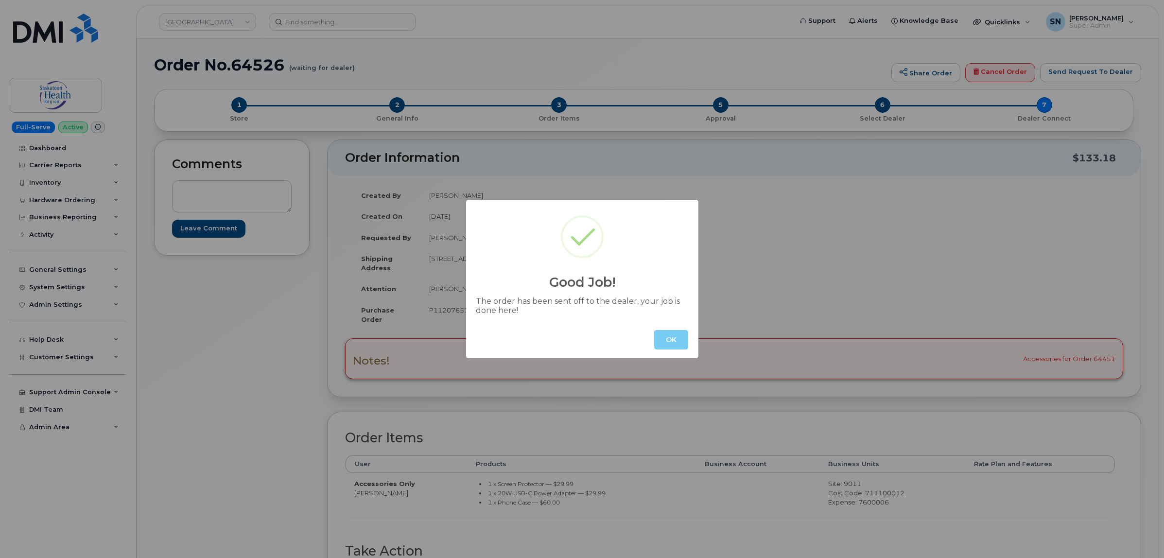
click at [667, 341] on button "OK" at bounding box center [671, 339] width 34 height 19
